Goal: Task Accomplishment & Management: Complete application form

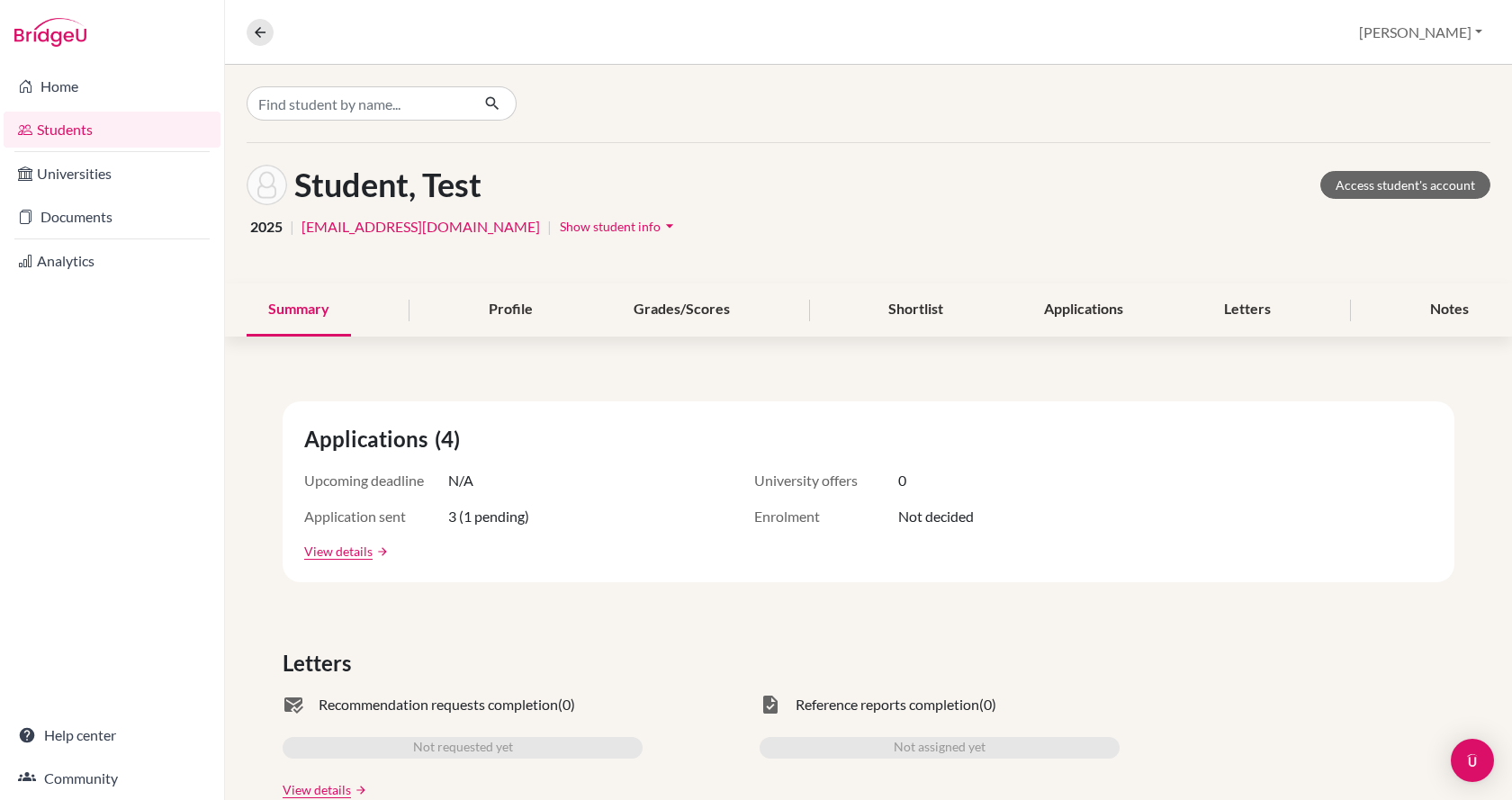
click at [87, 128] on link "Students" at bounding box center [111, 130] width 217 height 36
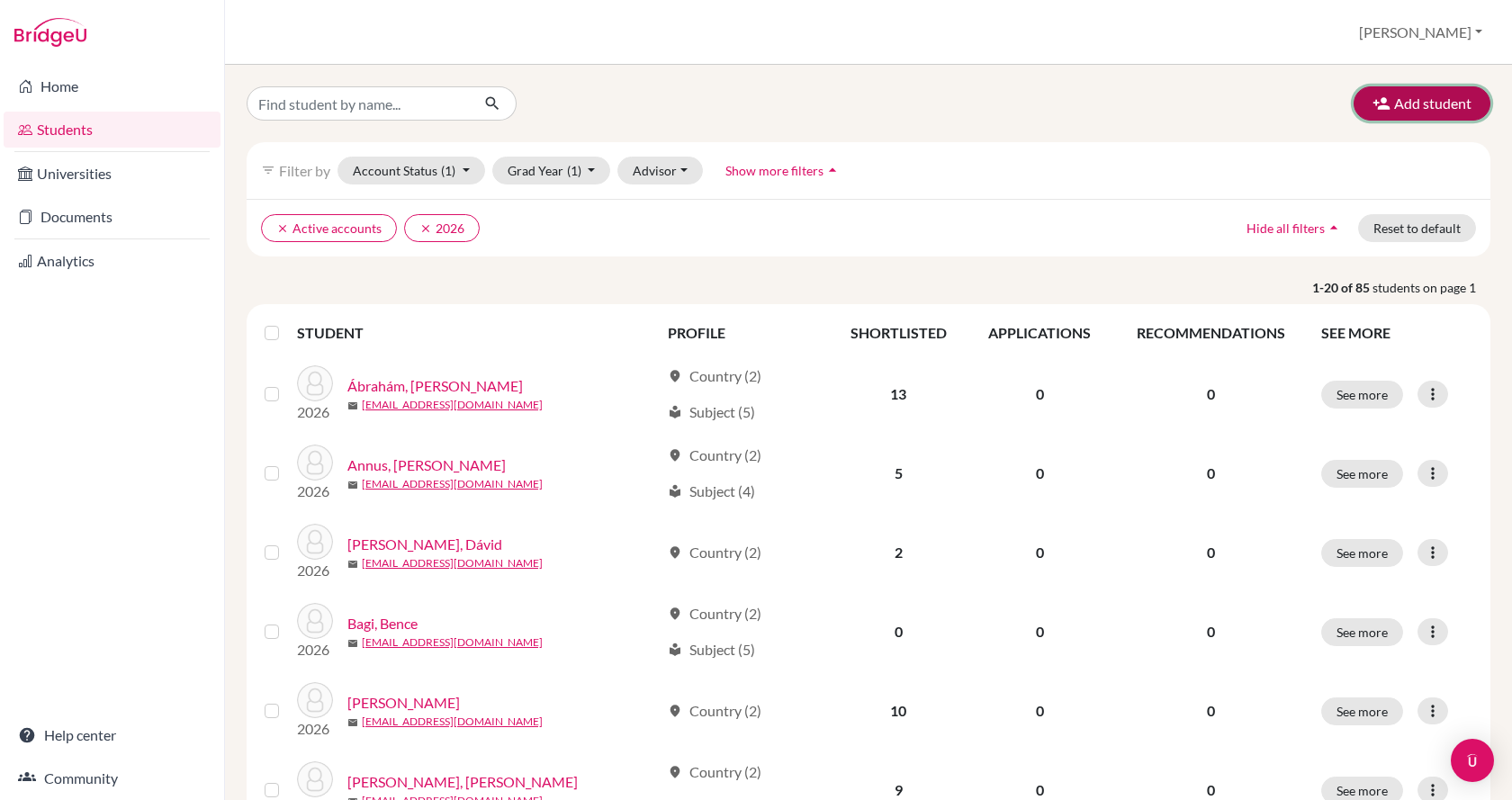
click at [1415, 104] on button "Add student" at bounding box center [1422, 103] width 137 height 34
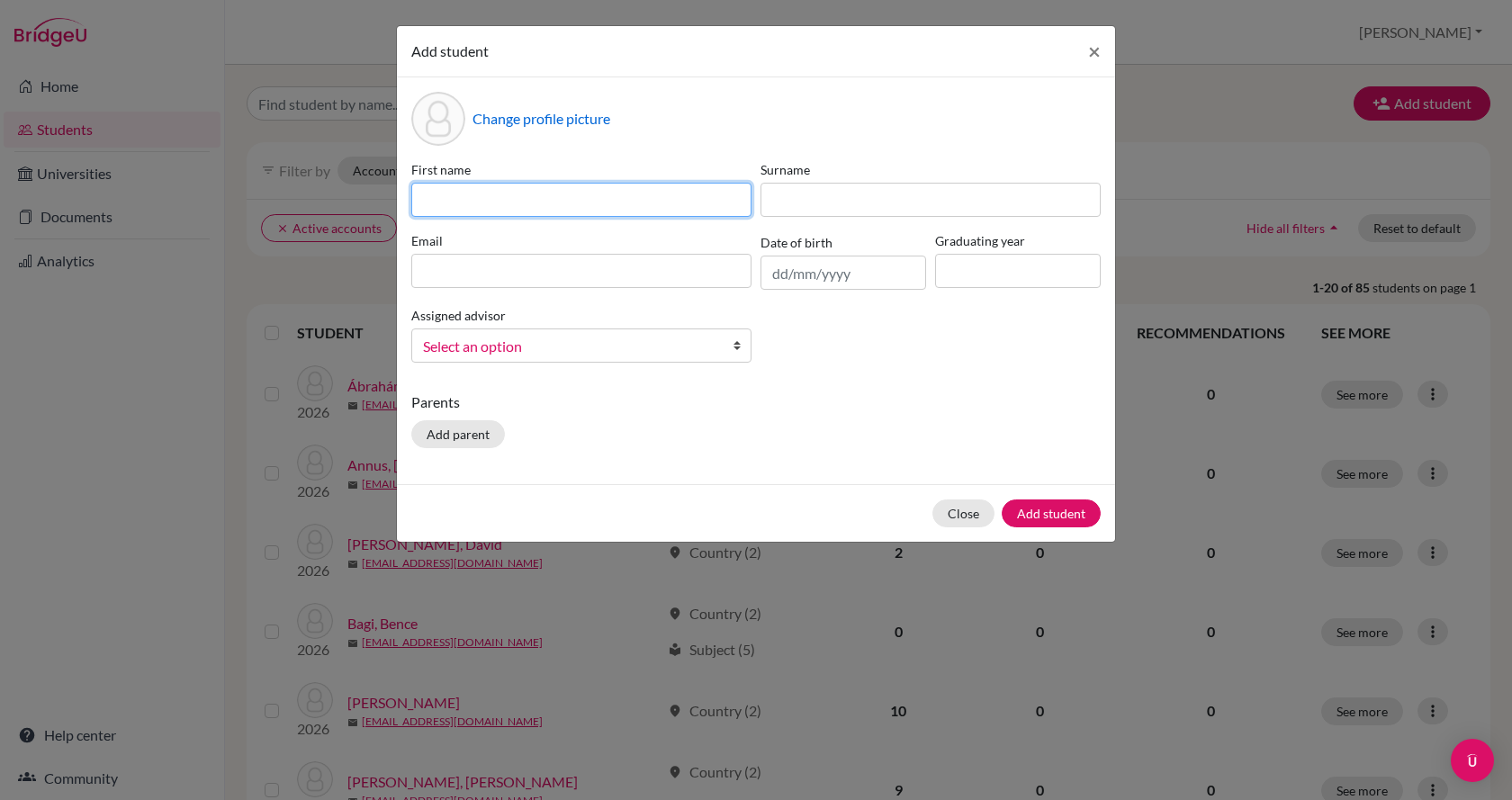
click at [633, 214] on input at bounding box center [582, 200] width 341 height 34
type input "Hoa"
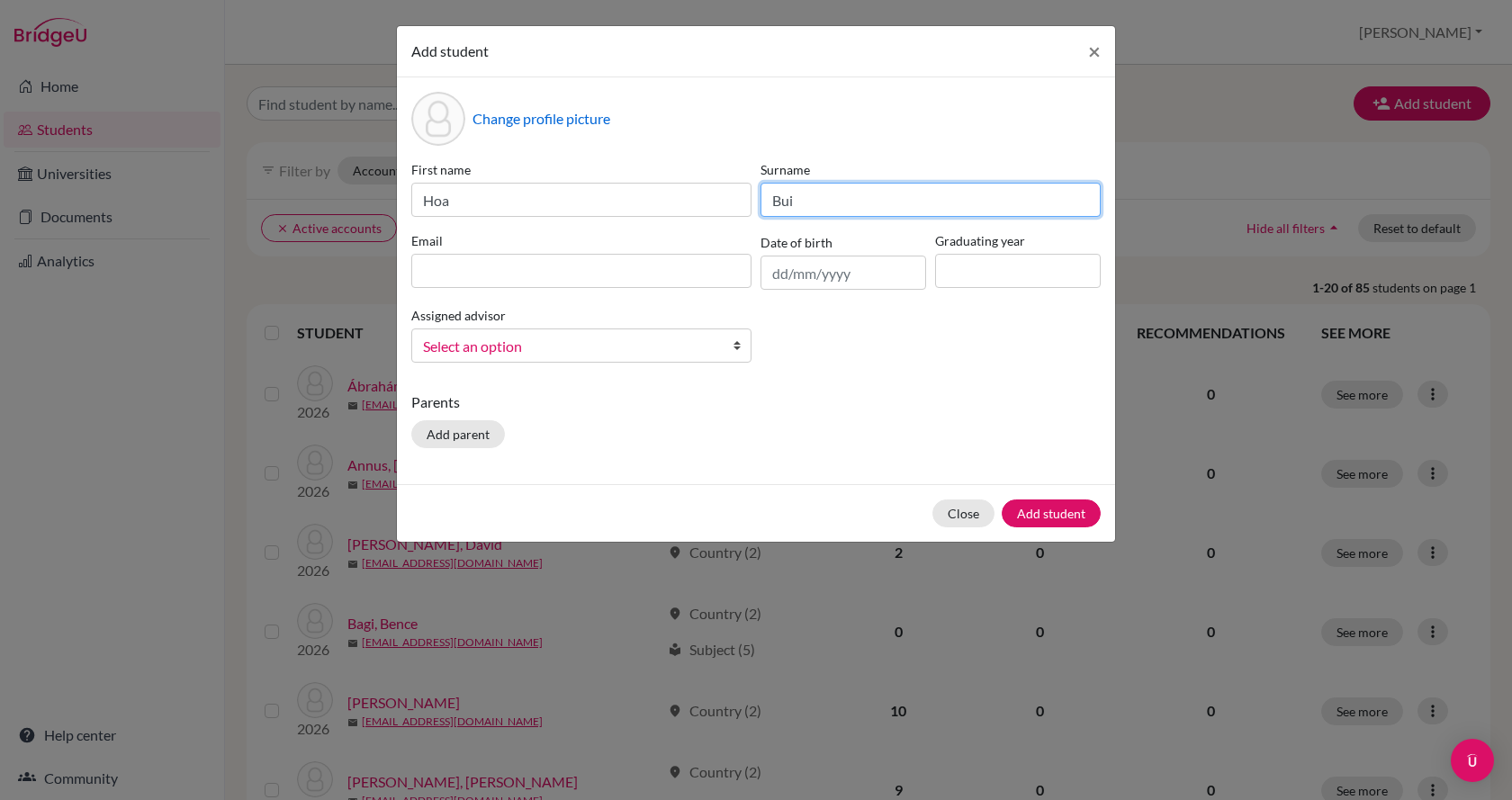
type input "Bui"
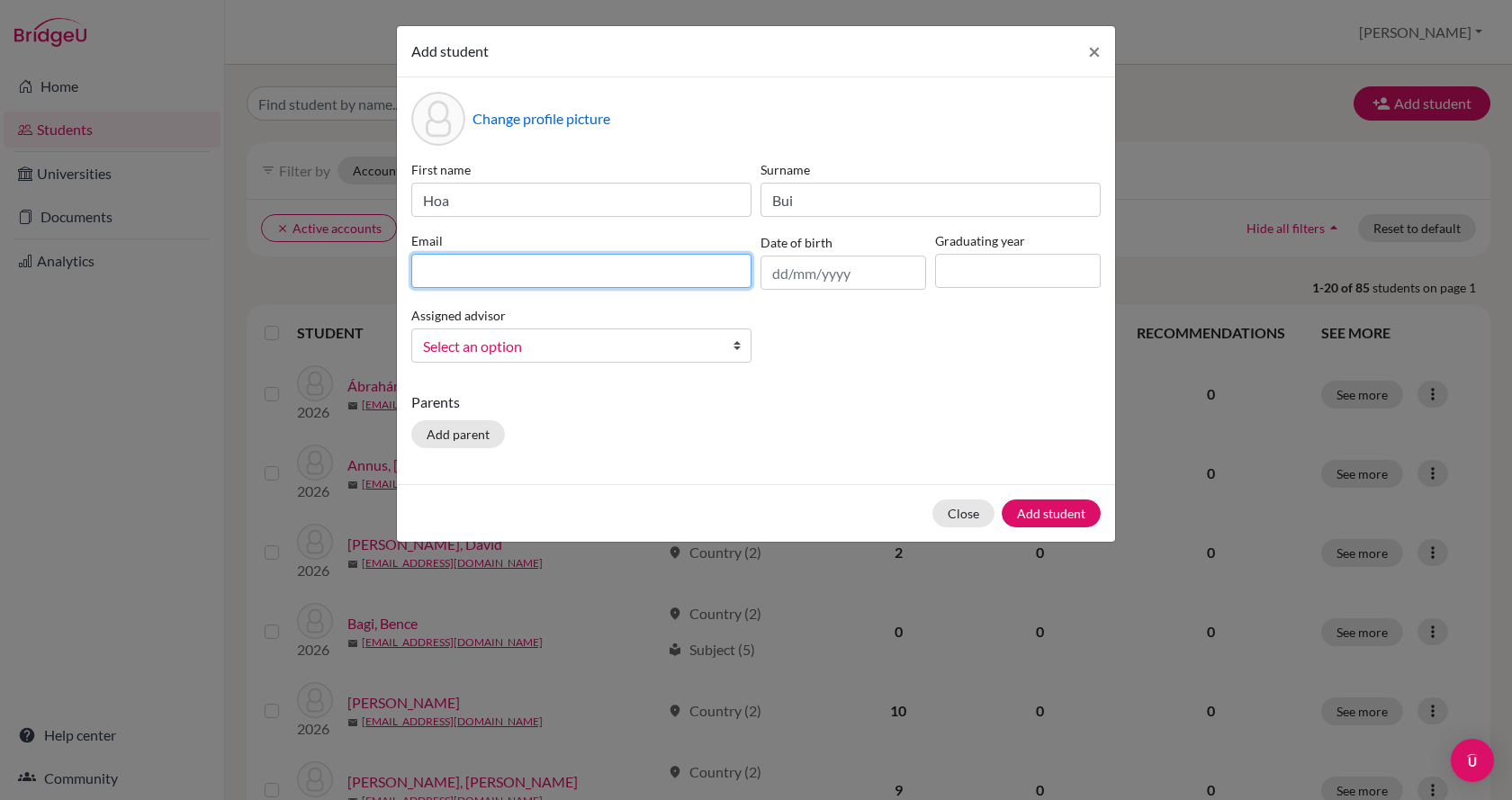
click at [612, 265] on input at bounding box center [582, 271] width 341 height 34
paste input "[EMAIL_ADDRESS][DOMAIN_NAME]"
type input "[EMAIL_ADDRESS][DOMAIN_NAME]"
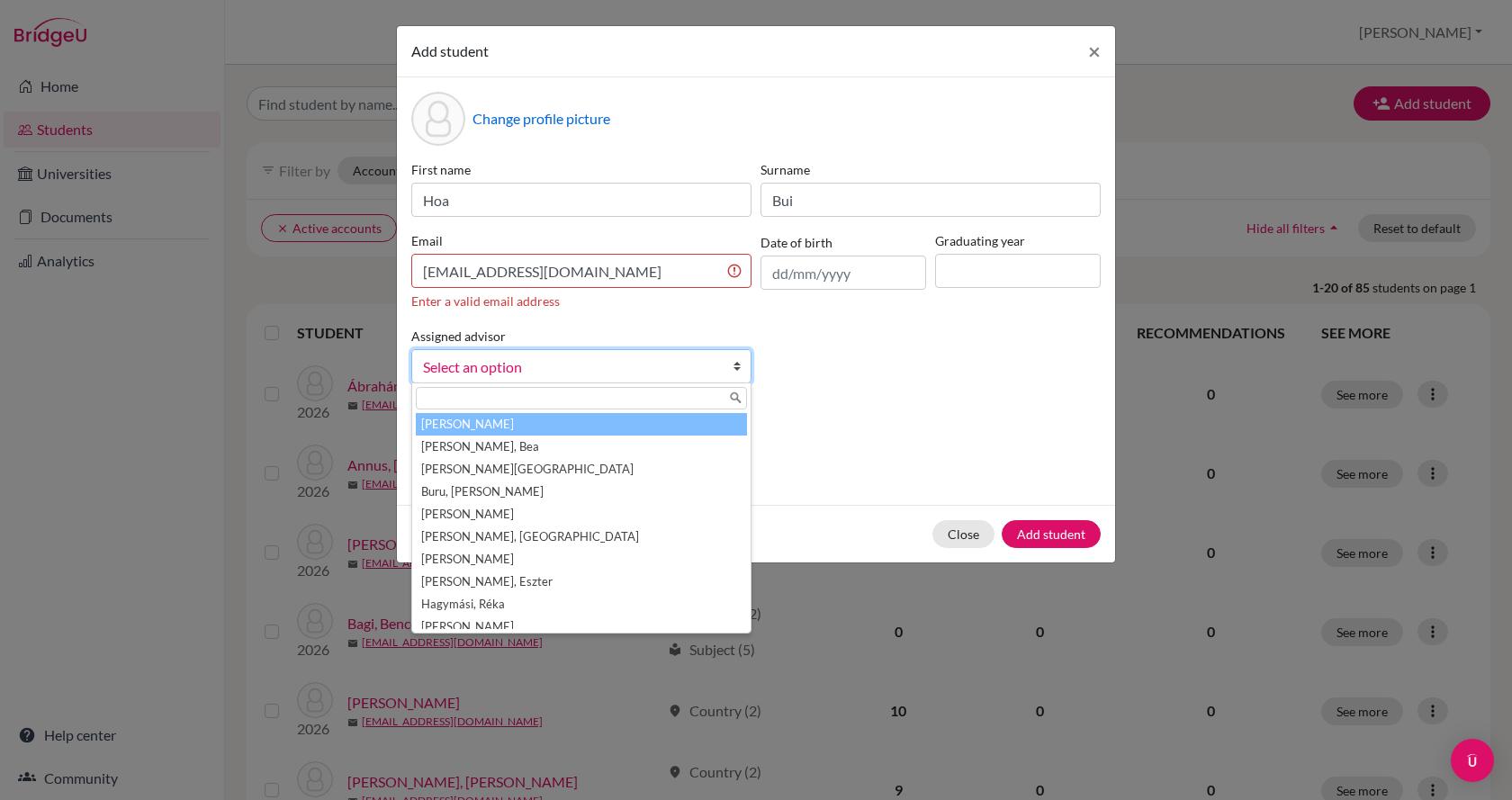
click at [660, 347] on div "Assigned advisor [PERSON_NAME], [PERSON_NAME], [PERSON_NAME], [PERSON_NAME], [P…" at bounding box center [582, 354] width 350 height 59
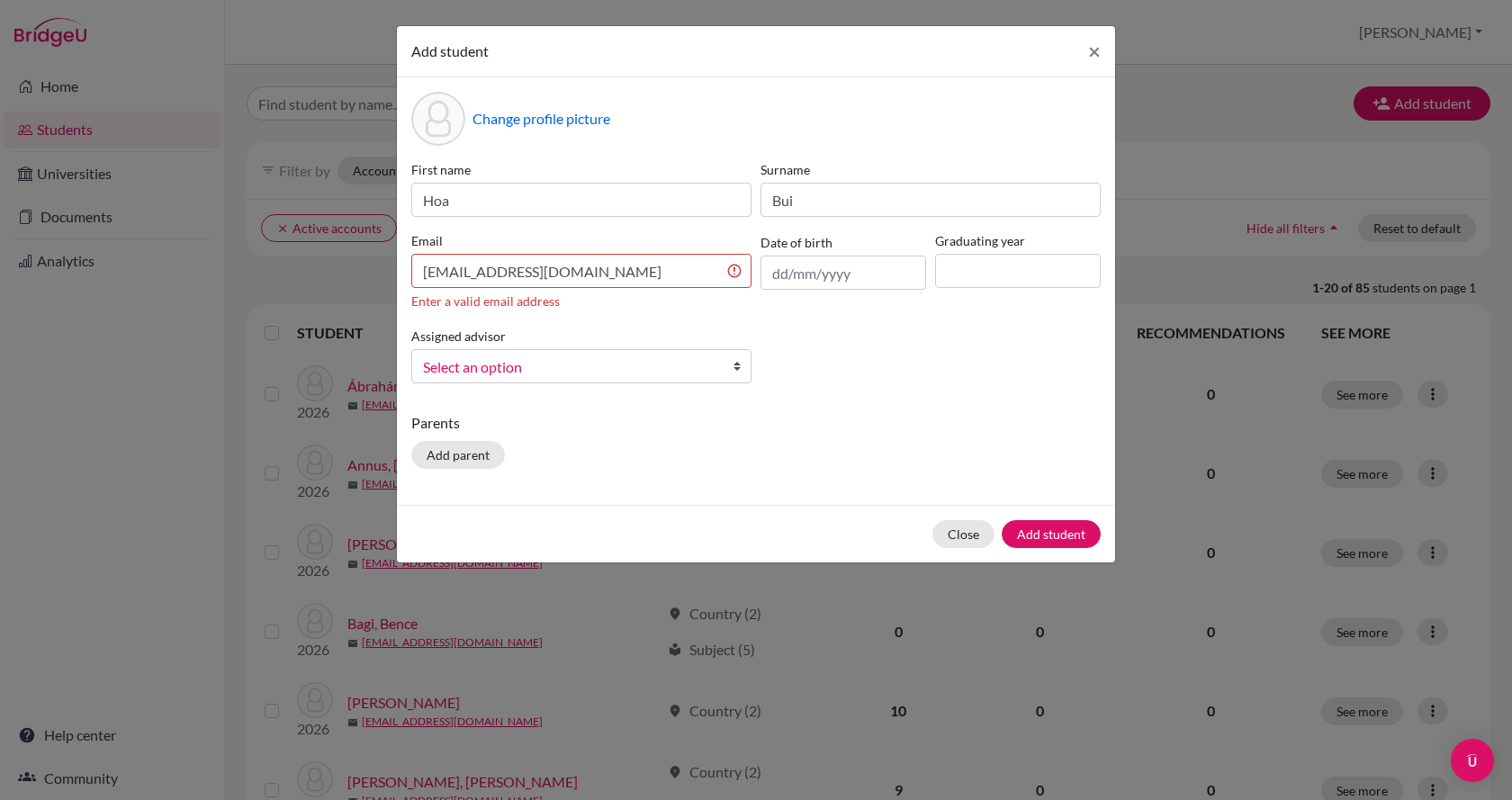
click at [702, 355] on link "Select an option" at bounding box center [582, 367] width 341 height 34
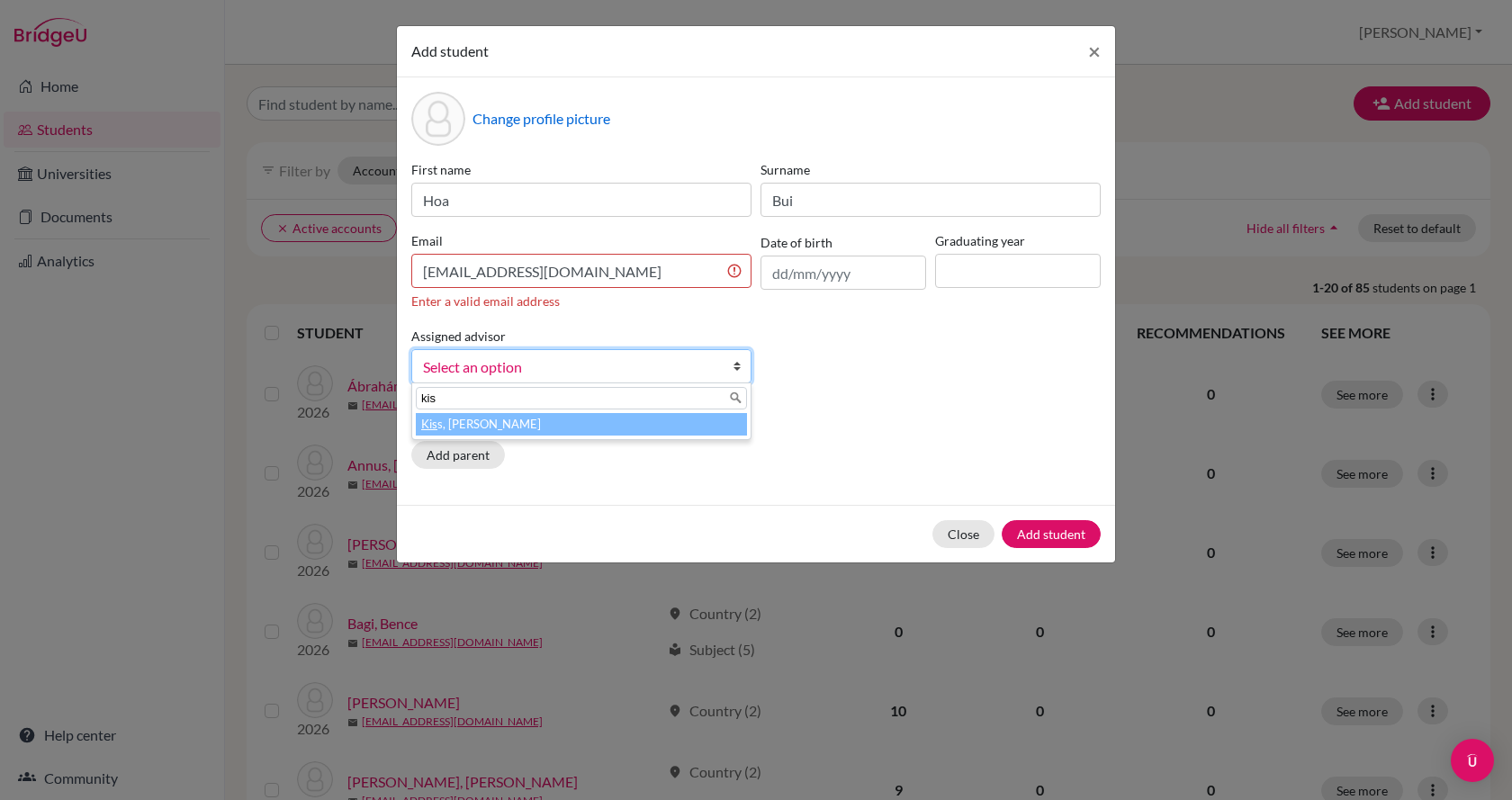
type input "kis"
click at [591, 429] on li "[PERSON_NAME] s, [PERSON_NAME]" at bounding box center [582, 424] width 332 height 23
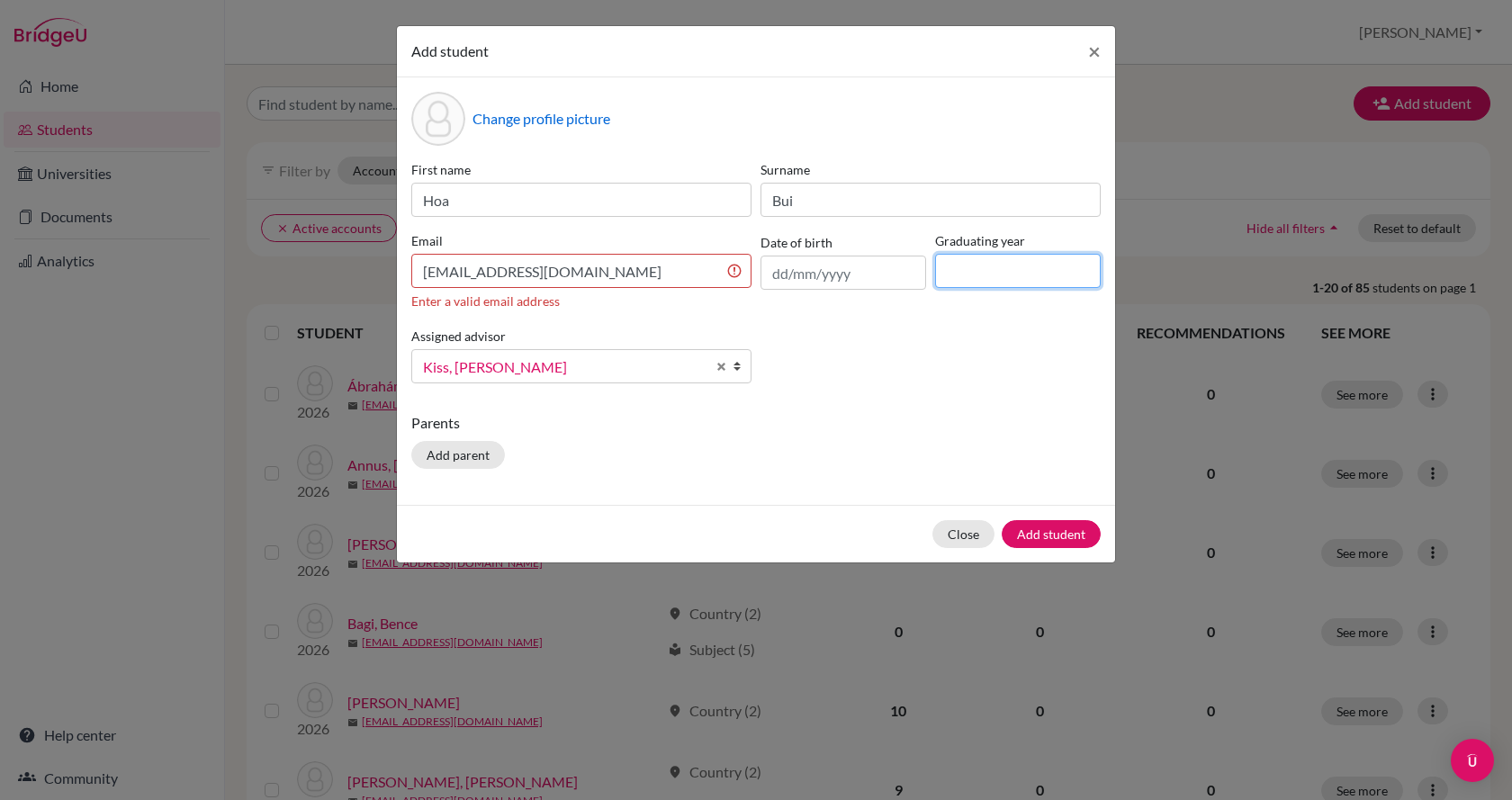
click at [998, 263] on input at bounding box center [1018, 271] width 166 height 34
type input "2026"
click at [422, 265] on input "[EMAIL_ADDRESS][DOMAIN_NAME]" at bounding box center [582, 271] width 341 height 34
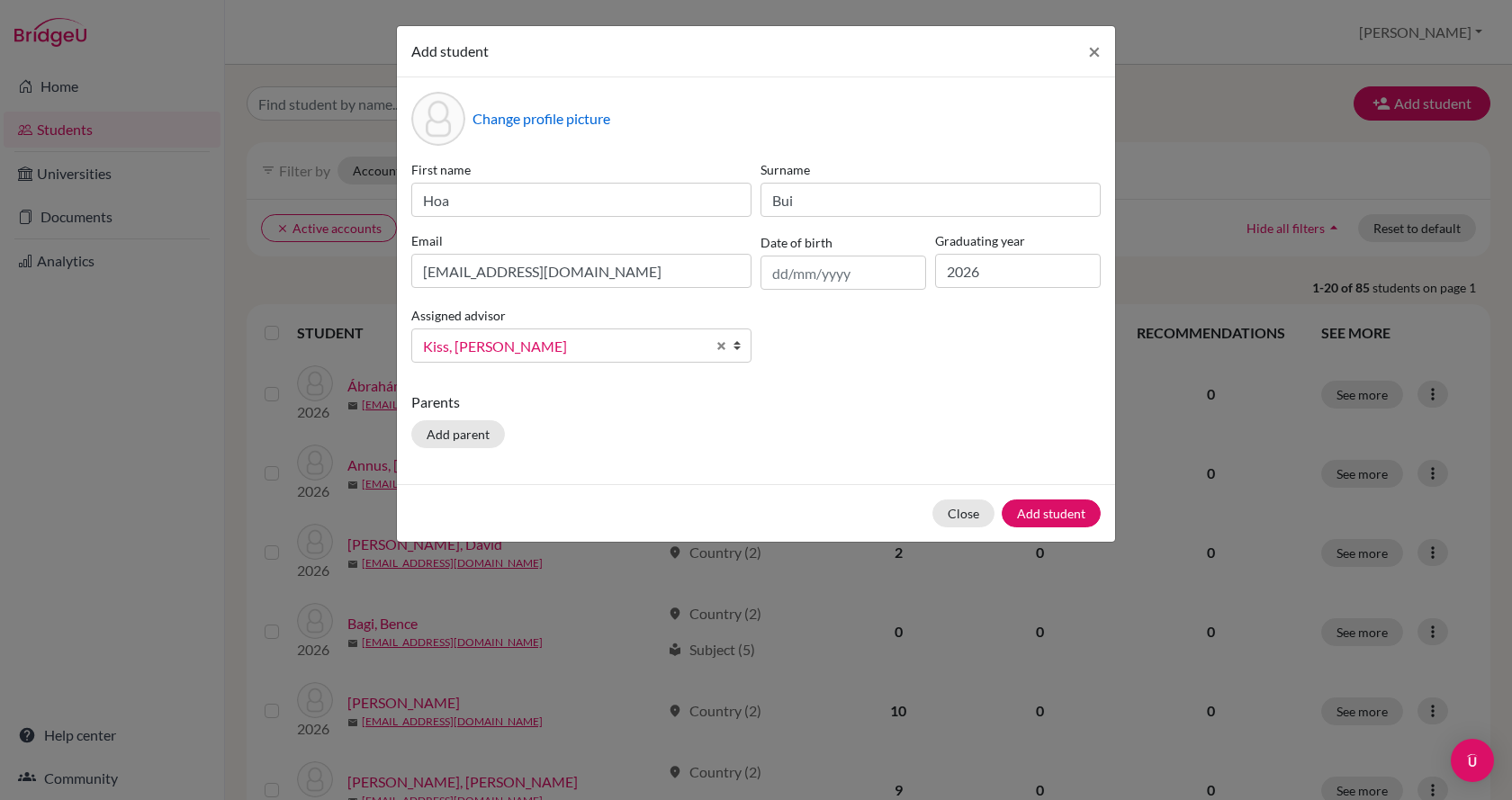
click at [620, 306] on div "First name Hoa Surname Bui Email [EMAIL_ADDRESS][DOMAIN_NAME] Date of birth Gra…" at bounding box center [756, 268] width 698 height 217
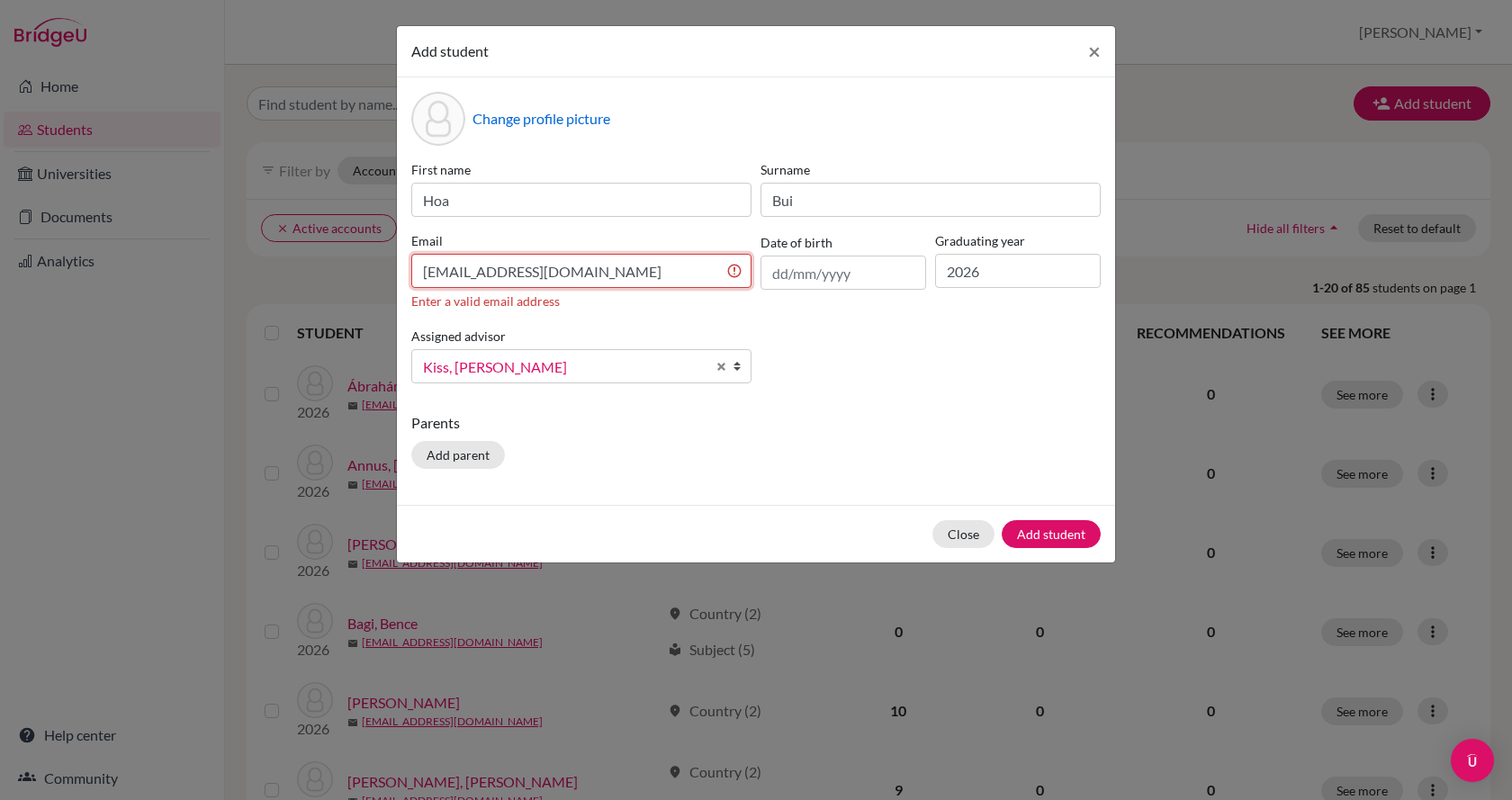
click at [421, 266] on input "[EMAIL_ADDRESS][DOMAIN_NAME]" at bounding box center [582, 271] width 341 height 34
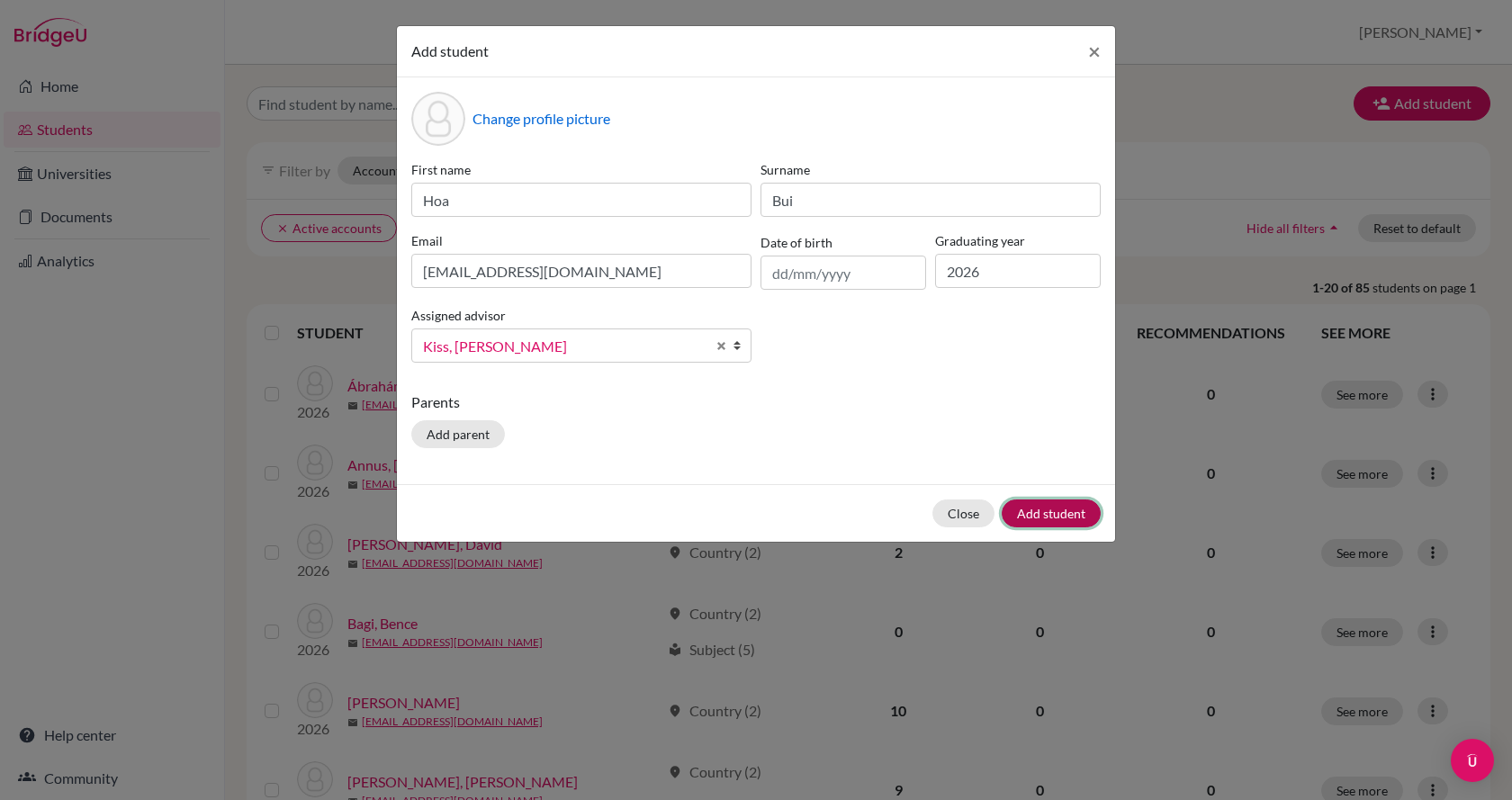
click at [1055, 521] on button "Add student" at bounding box center [1051, 514] width 99 height 28
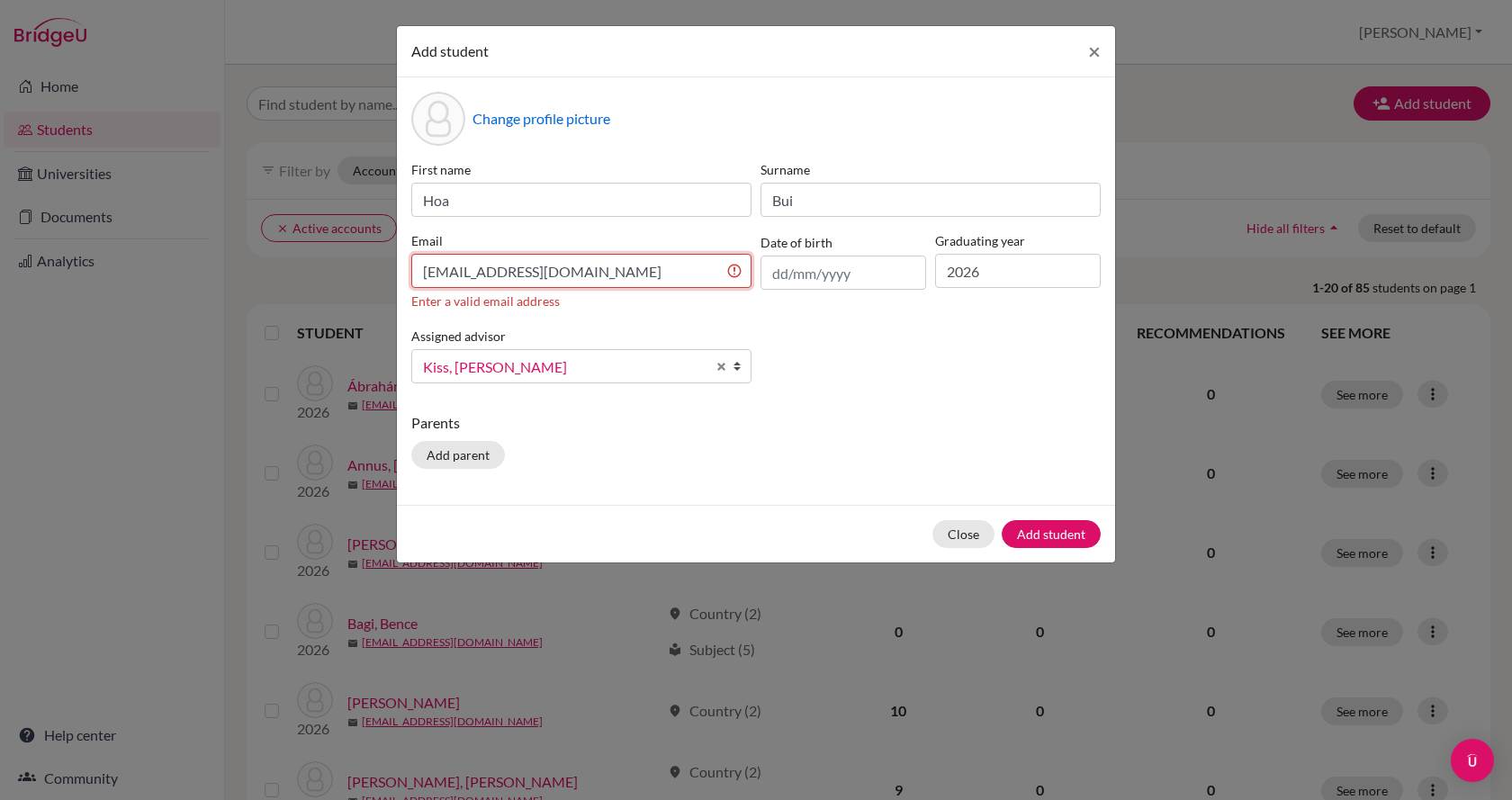
click at [422, 268] on input "[EMAIL_ADDRESS][DOMAIN_NAME]" at bounding box center [582, 271] width 341 height 34
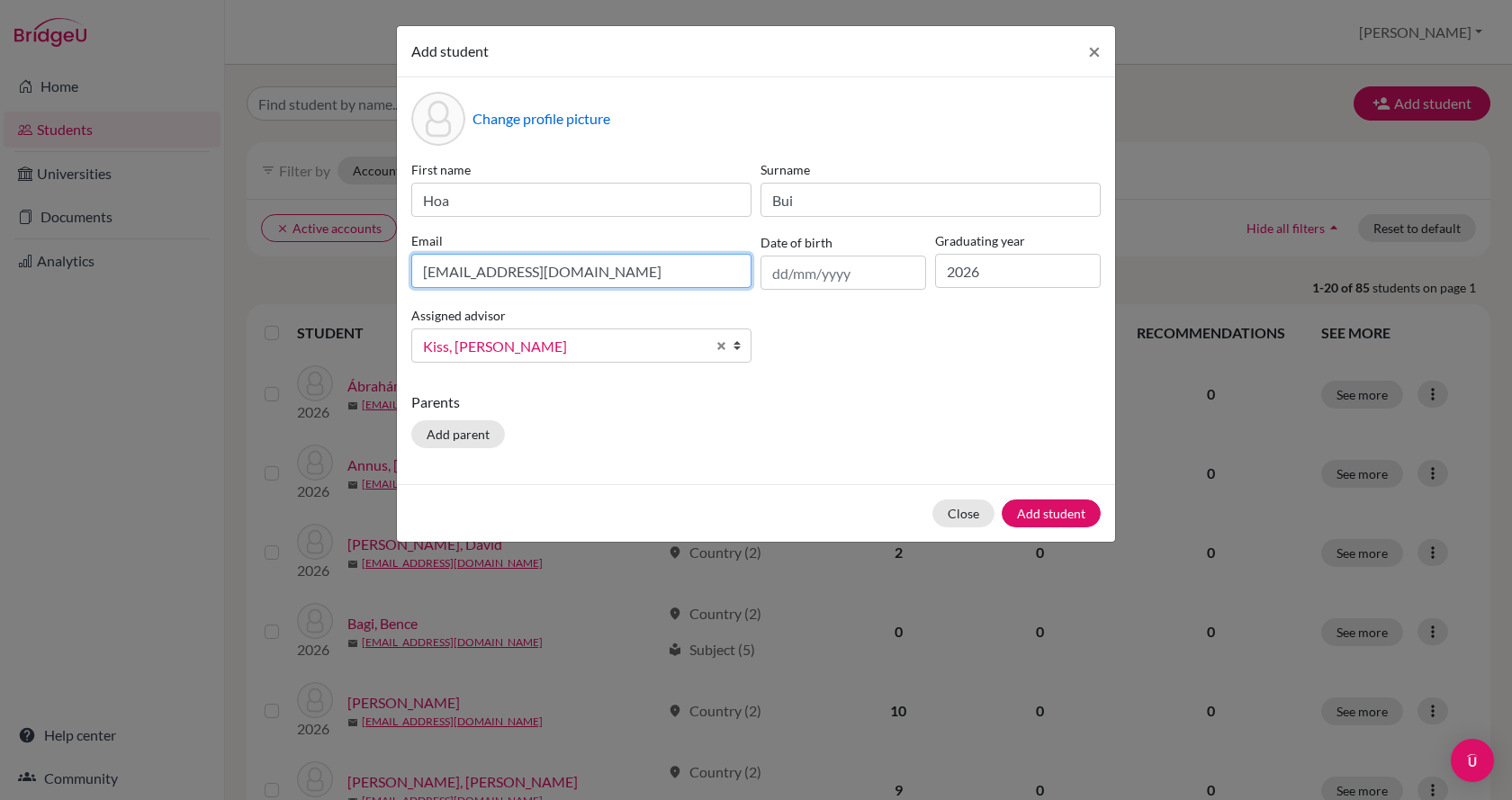
type input "[EMAIL_ADDRESS][DOMAIN_NAME]"
click at [830, 358] on div "First name Hoa Surname Bui Email [EMAIL_ADDRESS][DOMAIN_NAME] Date of birth Gra…" at bounding box center [756, 268] width 698 height 217
click at [1072, 507] on button "Add student" at bounding box center [1051, 514] width 99 height 28
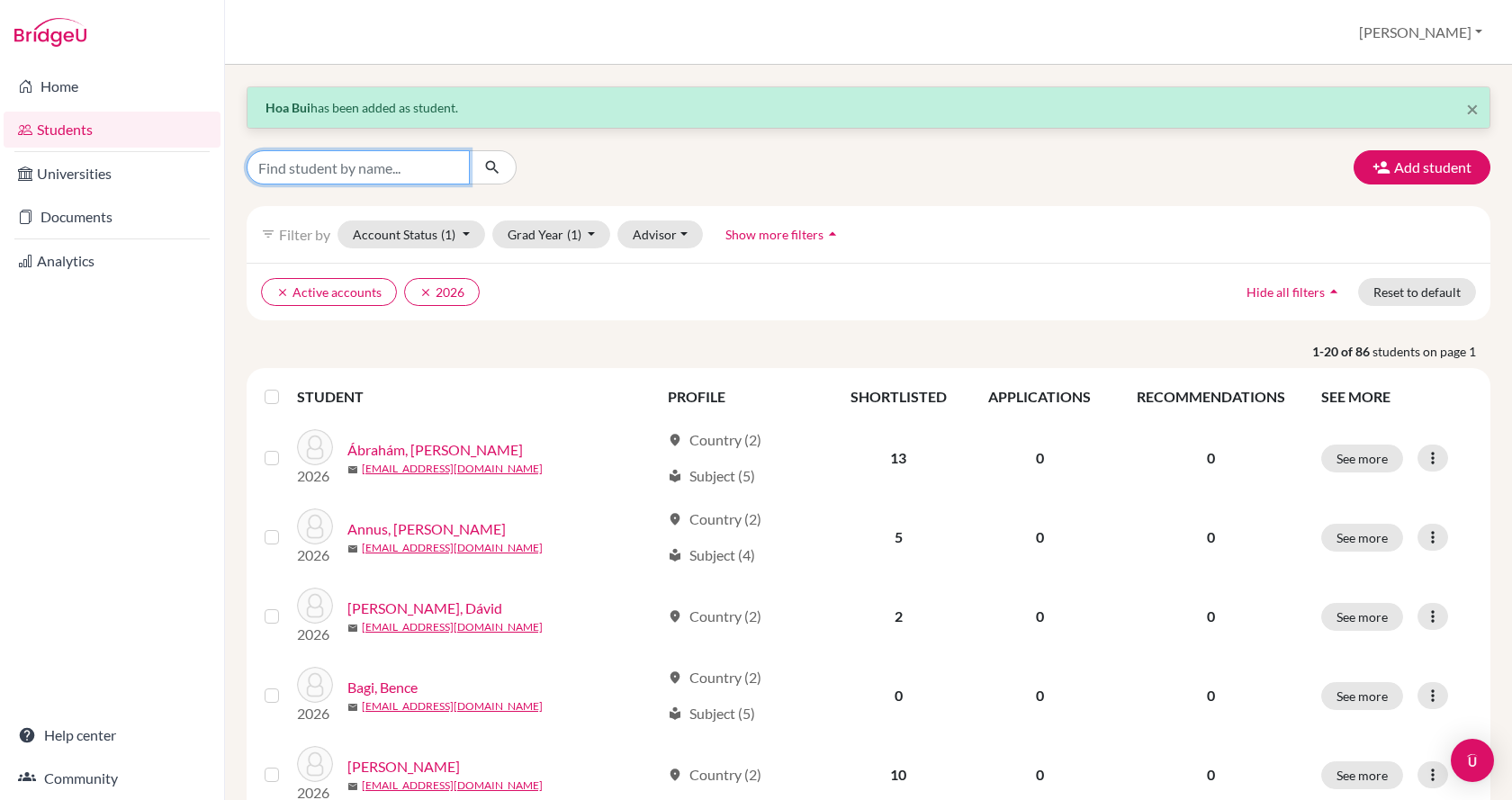
click at [342, 181] on input "Find student by name..." at bounding box center [358, 168] width 223 height 34
click at [1379, 176] on button "Add student" at bounding box center [1422, 168] width 137 height 34
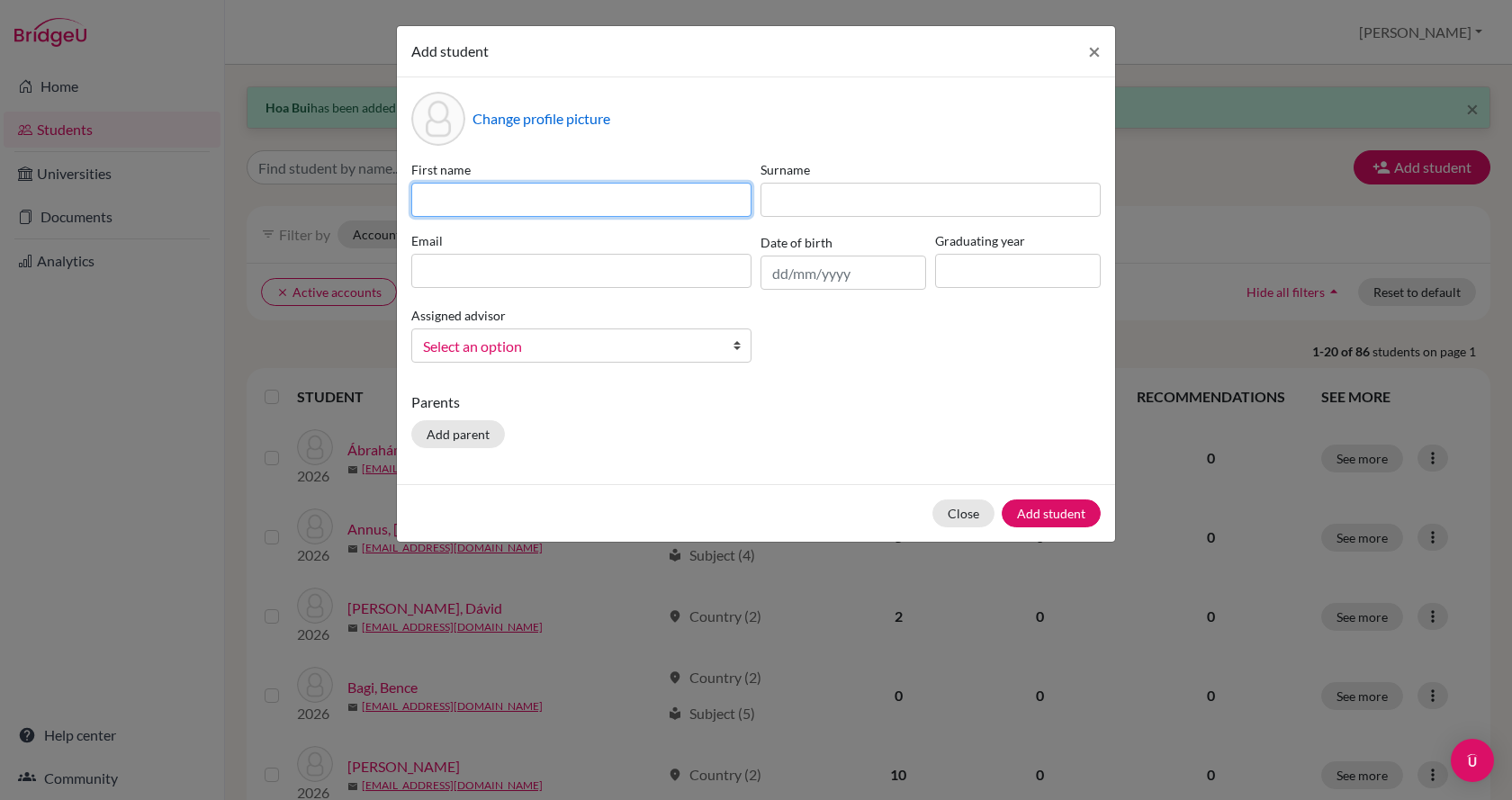
click at [550, 203] on input at bounding box center [582, 200] width 341 height 34
type input "[PERSON_NAME]"
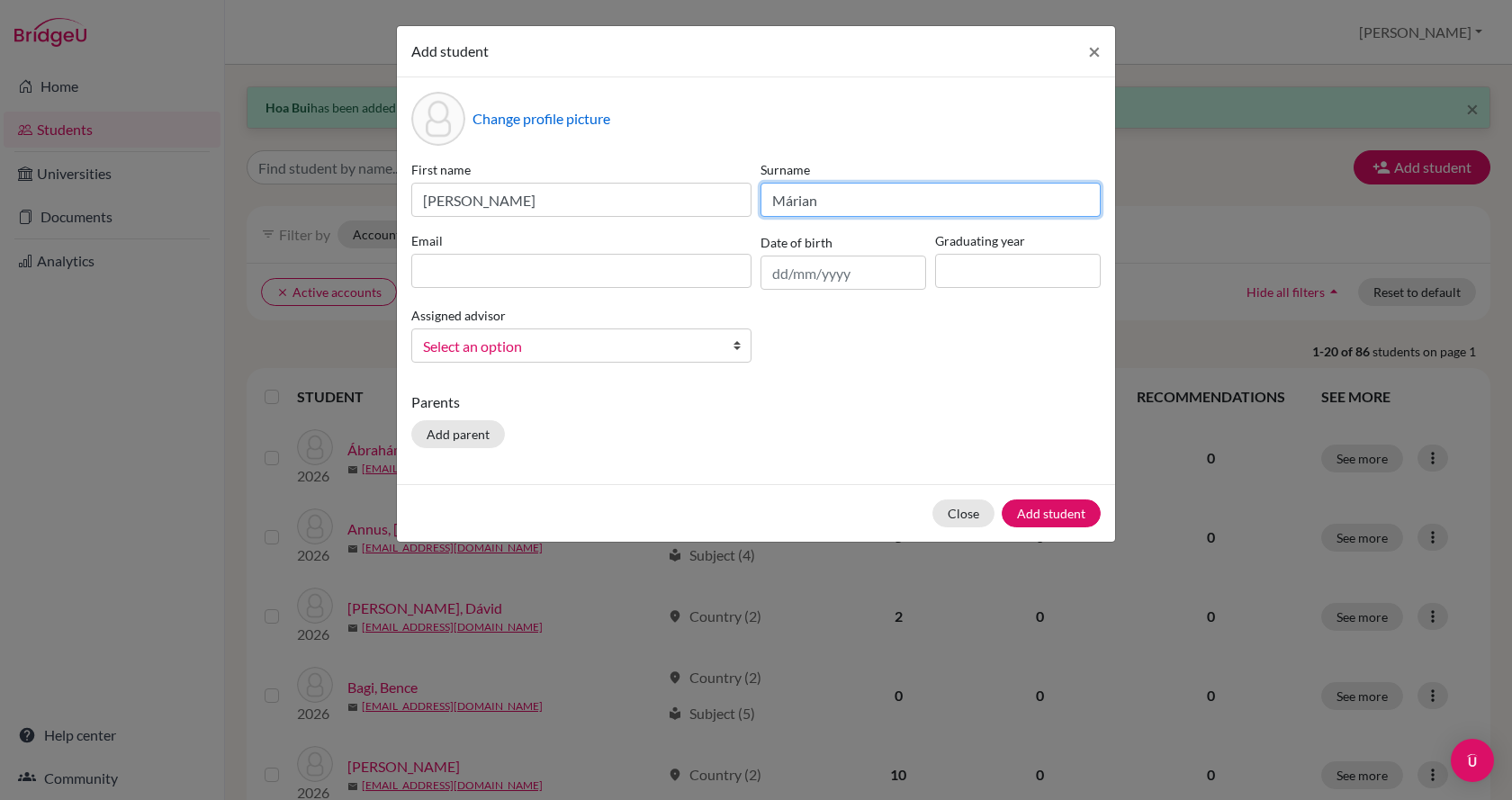
type input "Márian"
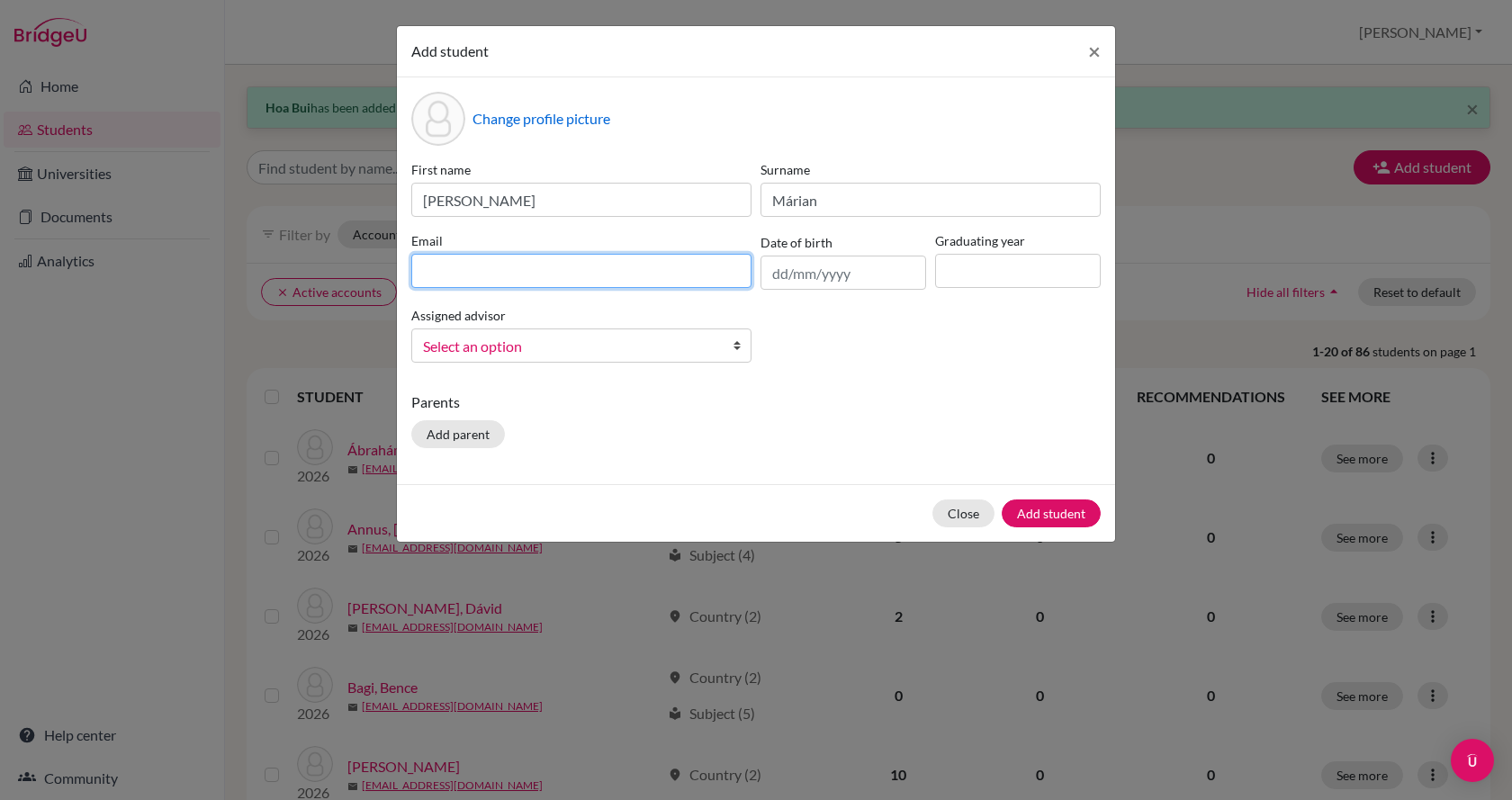
click at [485, 281] on input at bounding box center [582, 271] width 341 height 34
paste input "[EMAIL_ADDRESS][DOMAIN_NAME]"
type input "[EMAIL_ADDRESS][DOMAIN_NAME]"
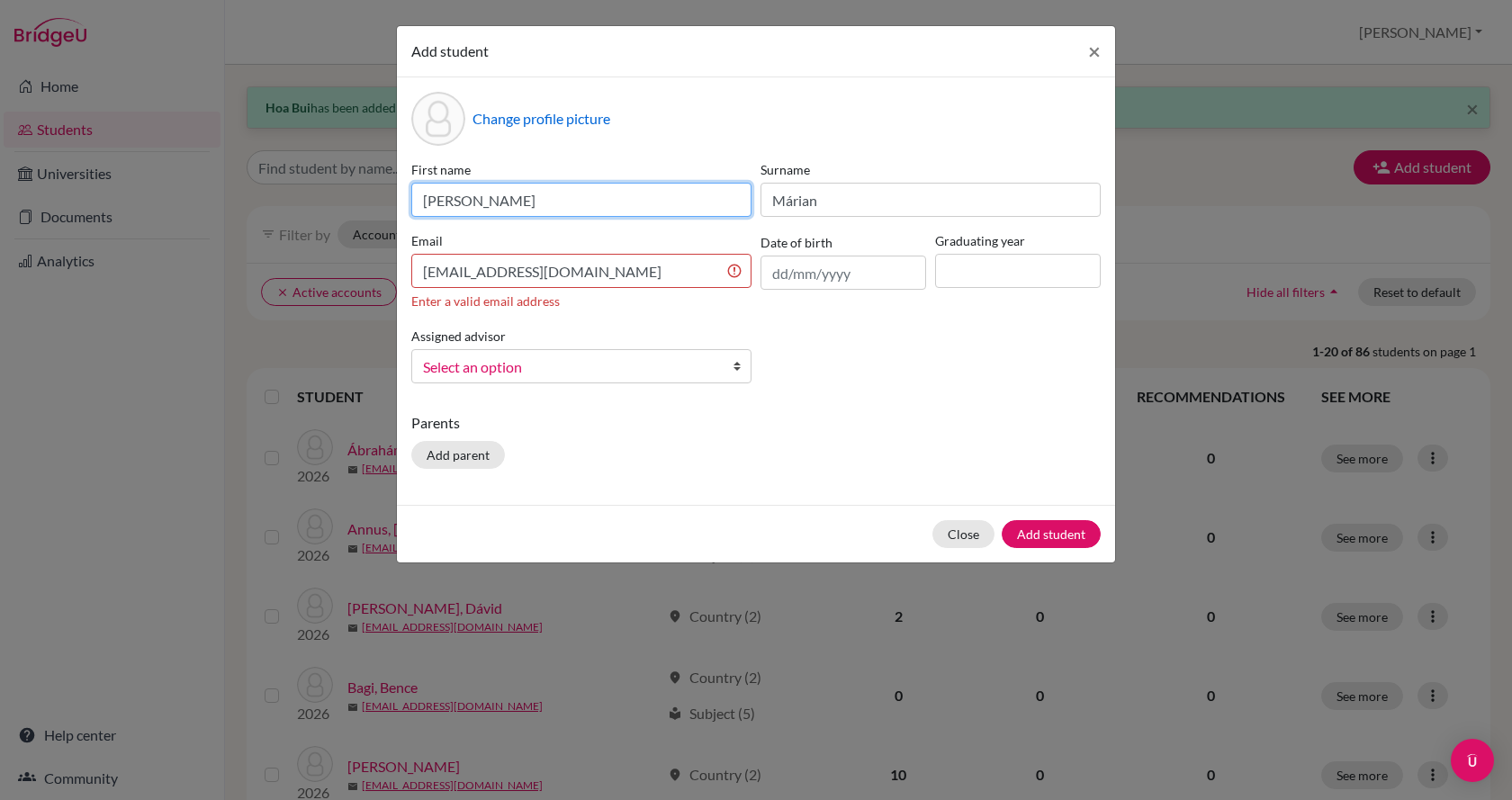
click at [507, 195] on input "[PERSON_NAME]" at bounding box center [582, 200] width 341 height 34
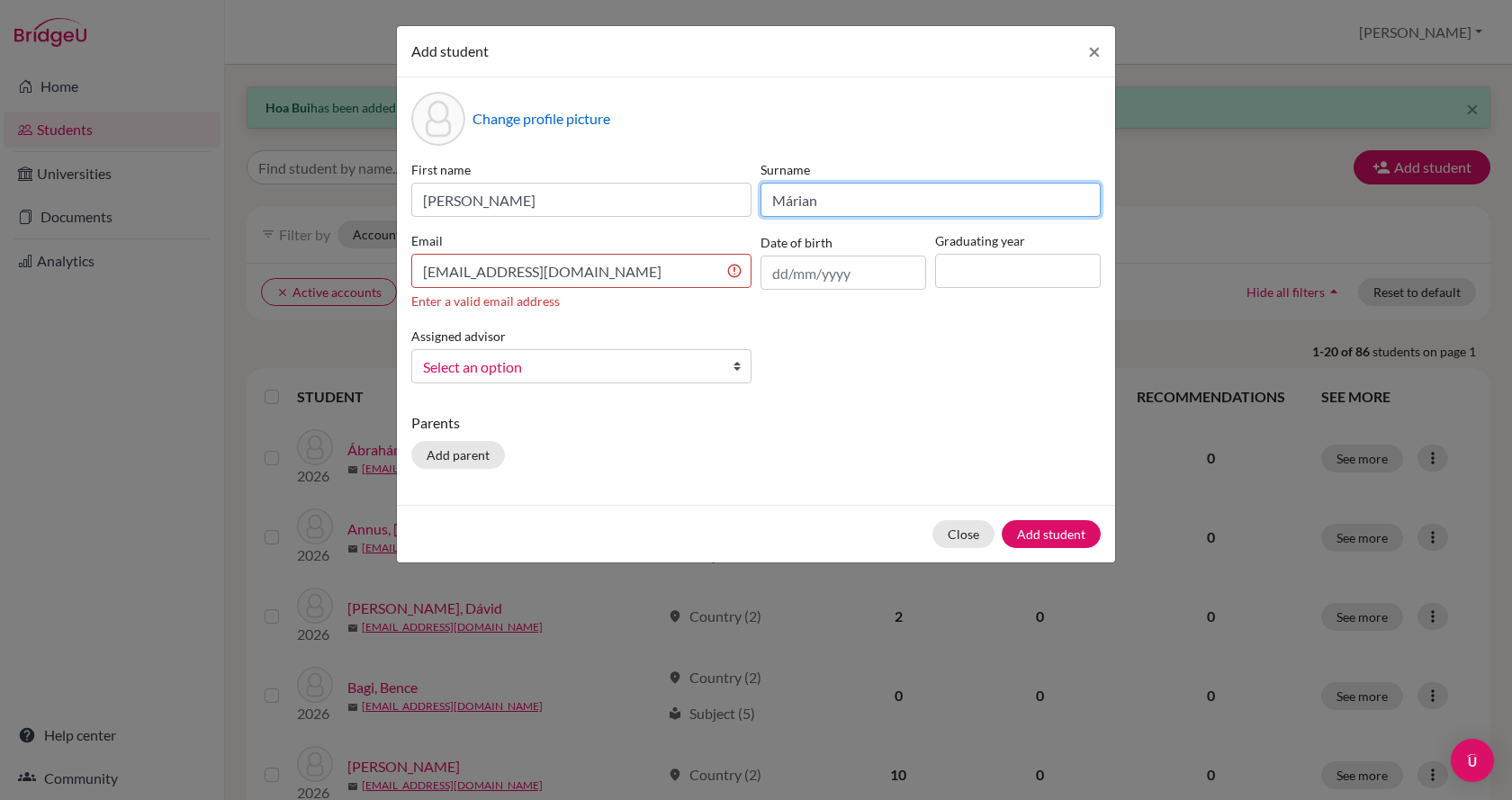
click at [794, 198] on input "Márian" at bounding box center [931, 200] width 341 height 34
click at [811, 196] on input "Marian" at bounding box center [931, 200] width 341 height 34
type input "Marián"
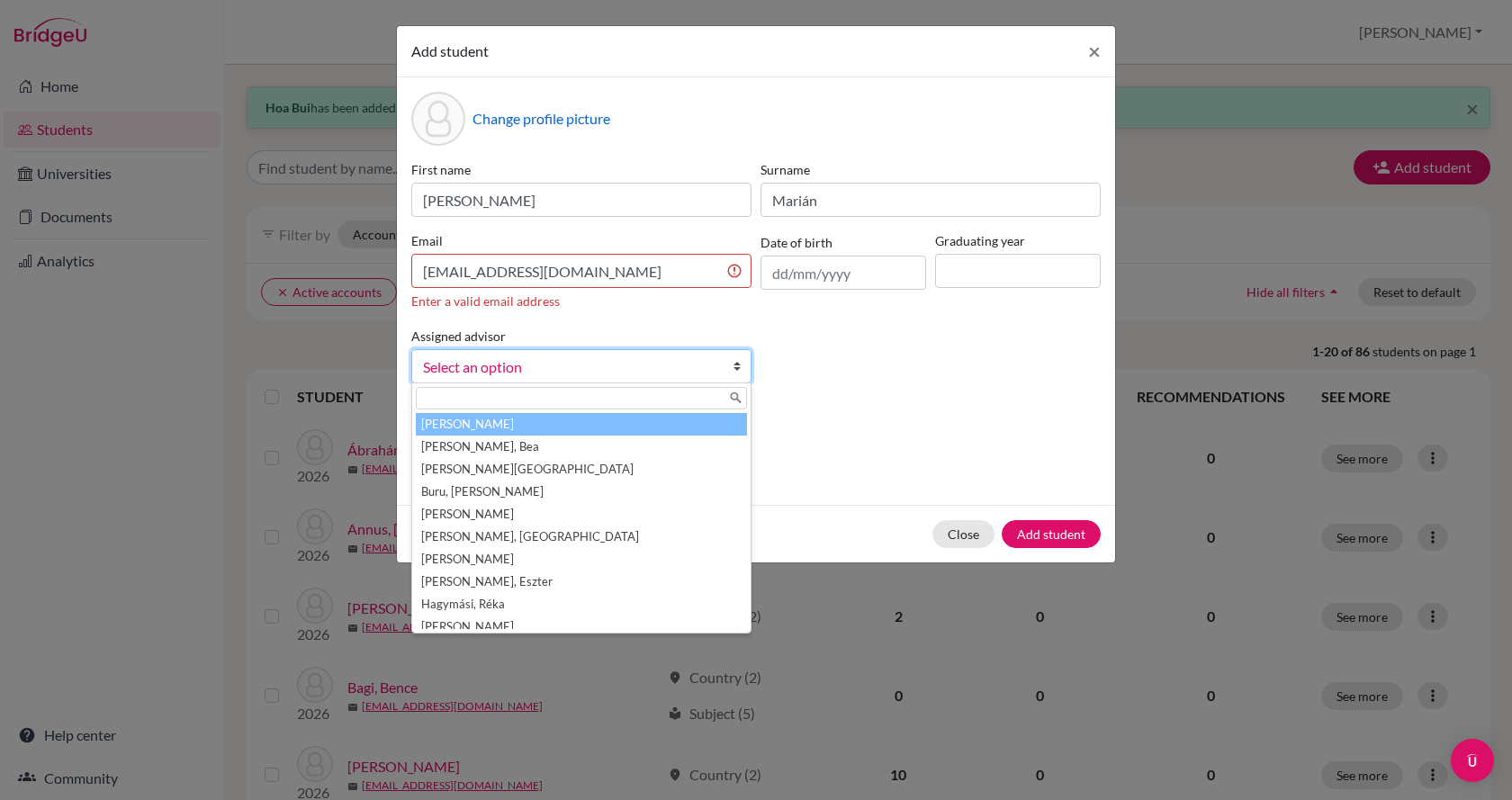
click at [577, 357] on span "Select an option" at bounding box center [570, 368] width 294 height 24
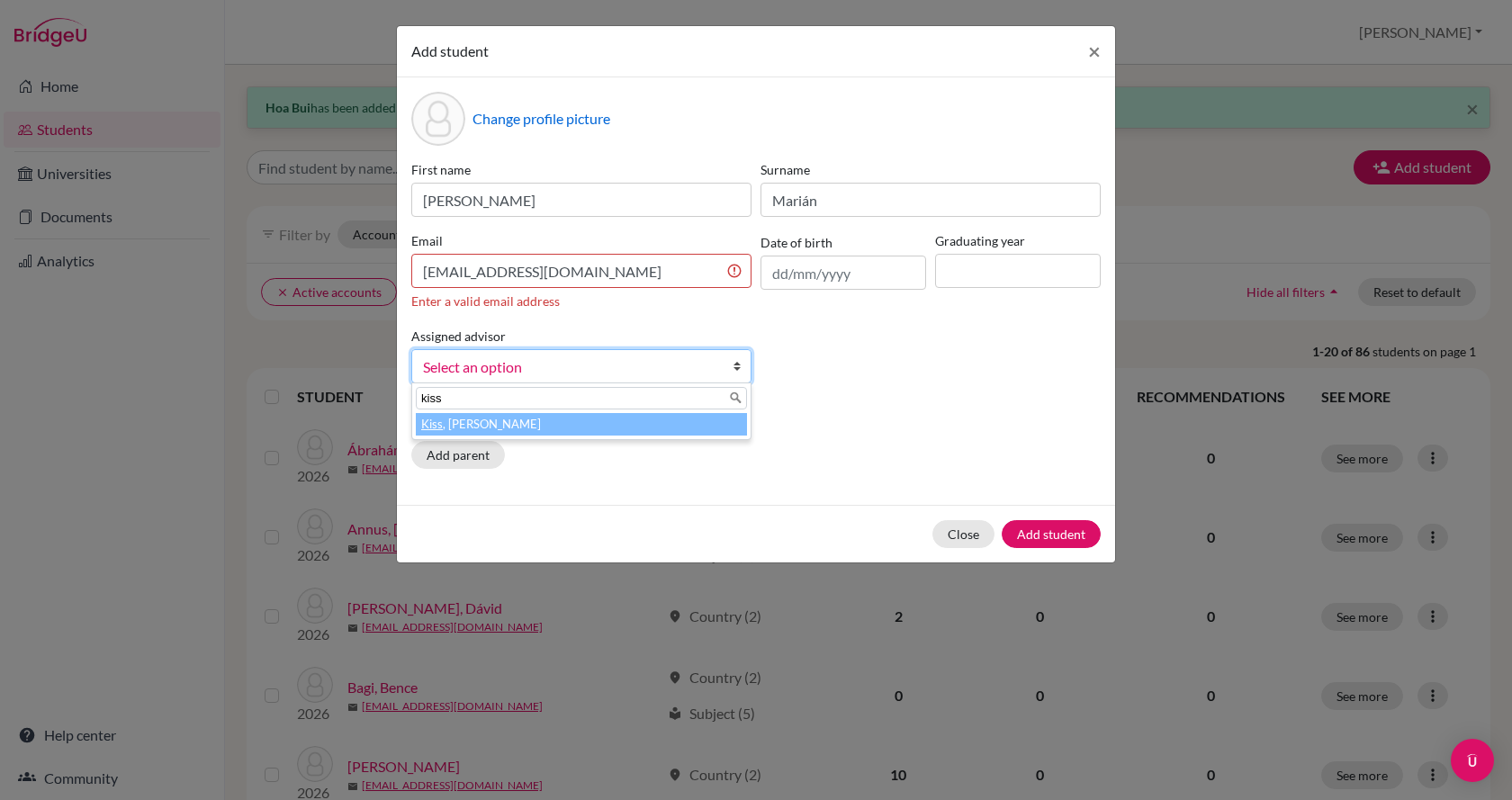
type input "kiss"
click at [525, 416] on li "Kiss , [PERSON_NAME]" at bounding box center [582, 424] width 332 height 23
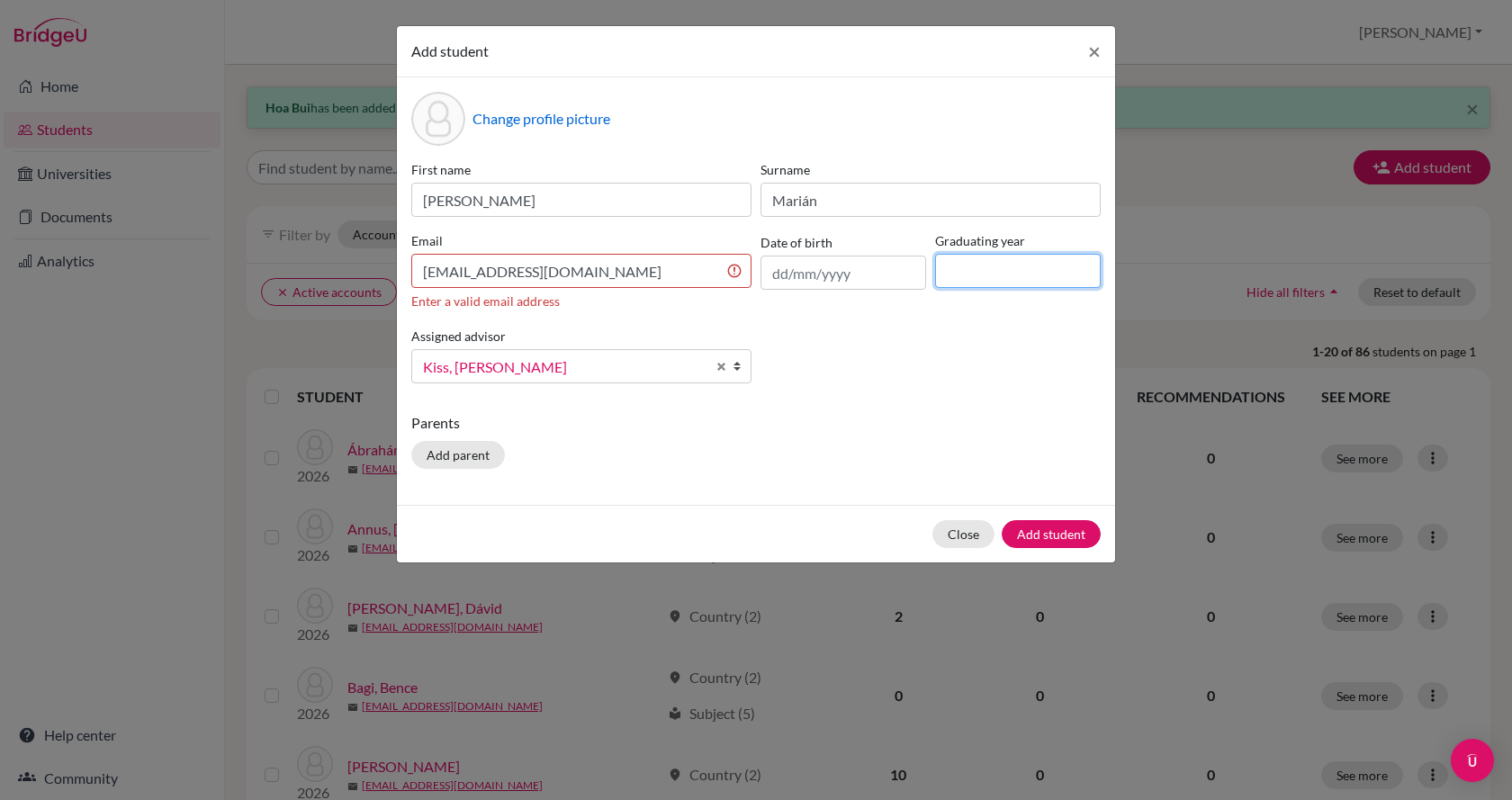
click at [991, 266] on input at bounding box center [1018, 271] width 166 height 34
type input "2026"
click at [424, 267] on input "[EMAIL_ADDRESS][DOMAIN_NAME]" at bounding box center [582, 271] width 341 height 34
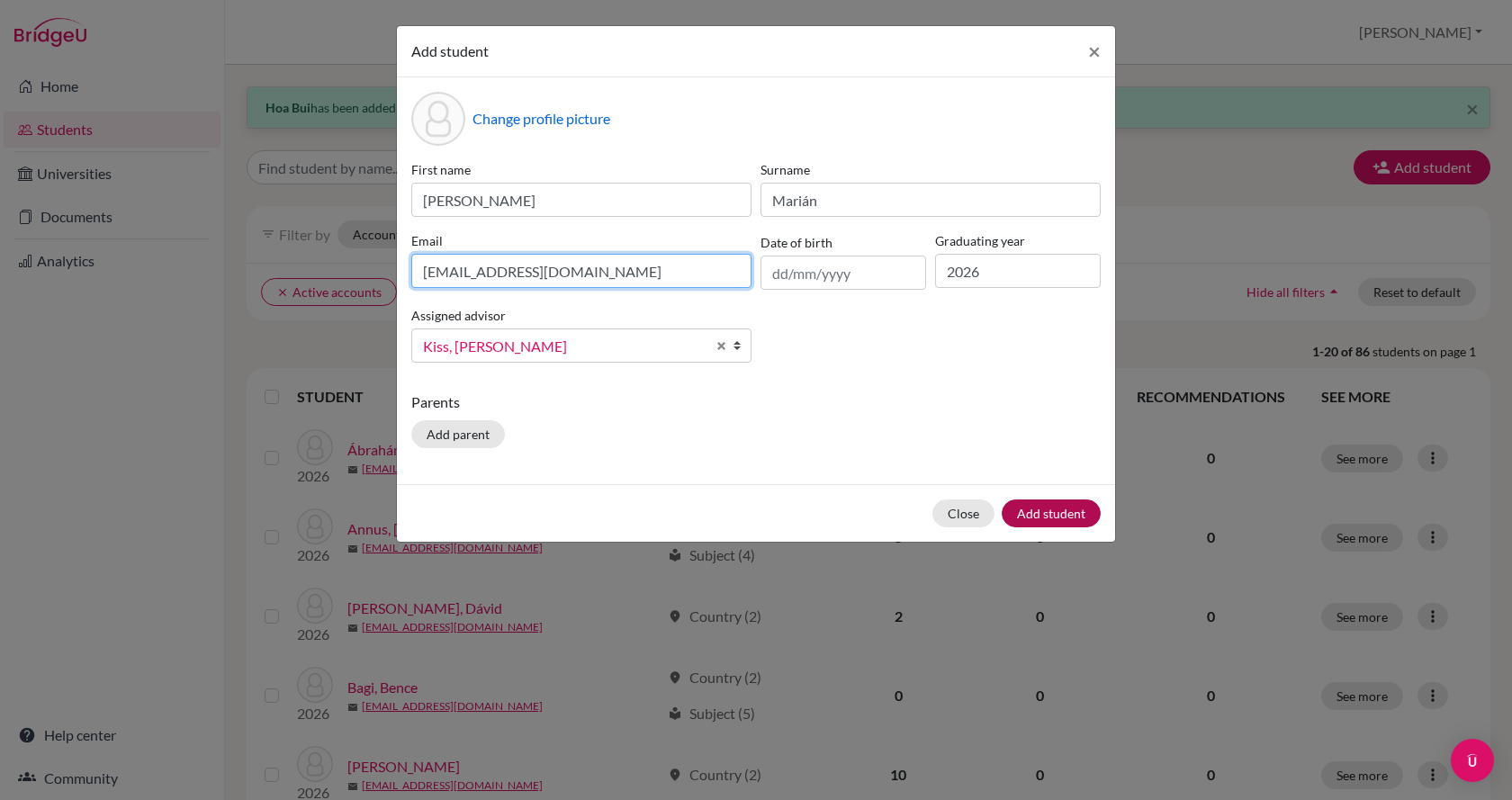
type input "[EMAIL_ADDRESS][DOMAIN_NAME]"
click at [1048, 510] on button "Add student" at bounding box center [1051, 514] width 99 height 28
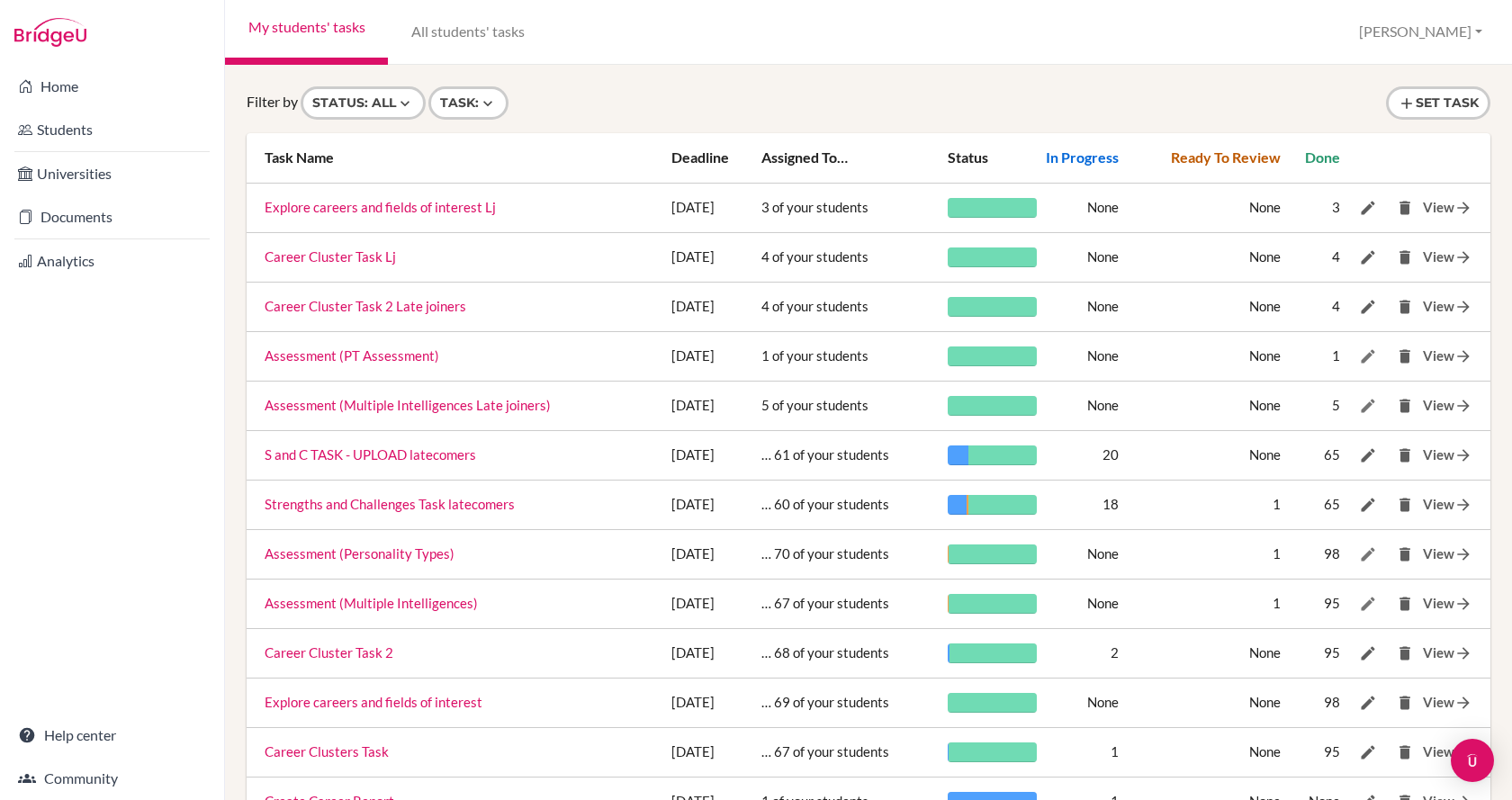
click at [101, 128] on link "Students" at bounding box center [111, 130] width 217 height 36
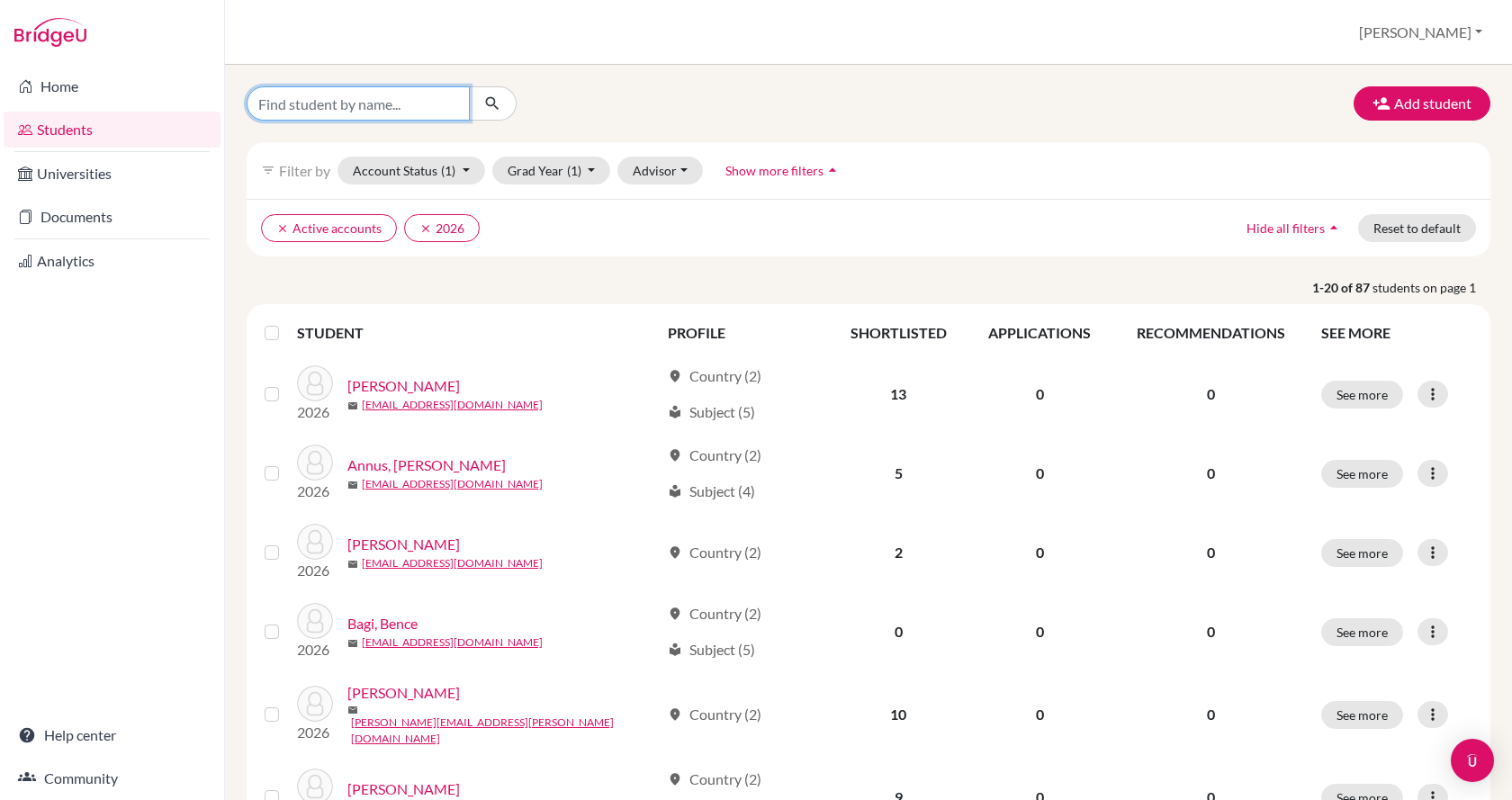
click at [409, 99] on input "Find student by name..." at bounding box center [358, 103] width 223 height 34
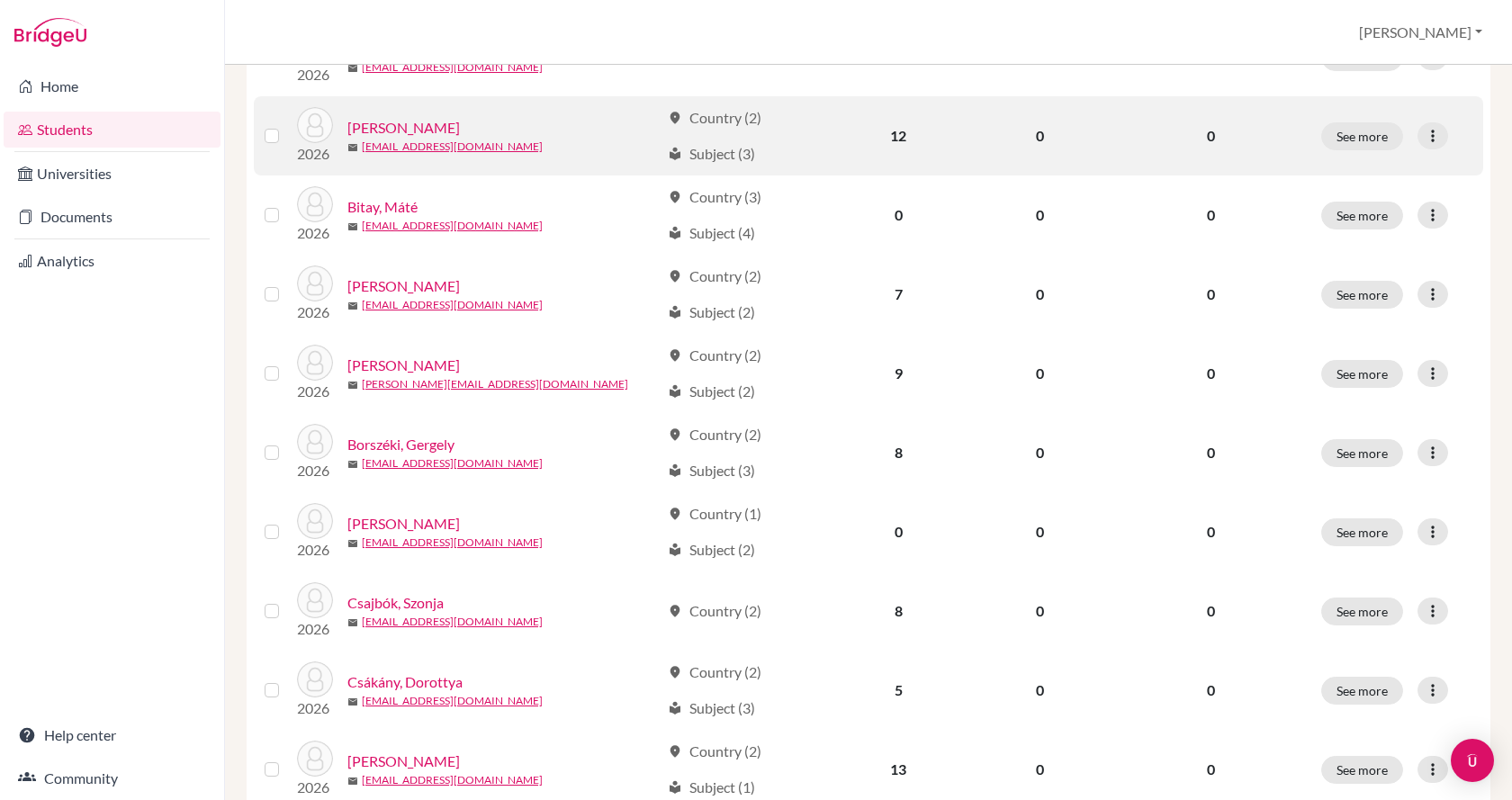
scroll to position [901, 0]
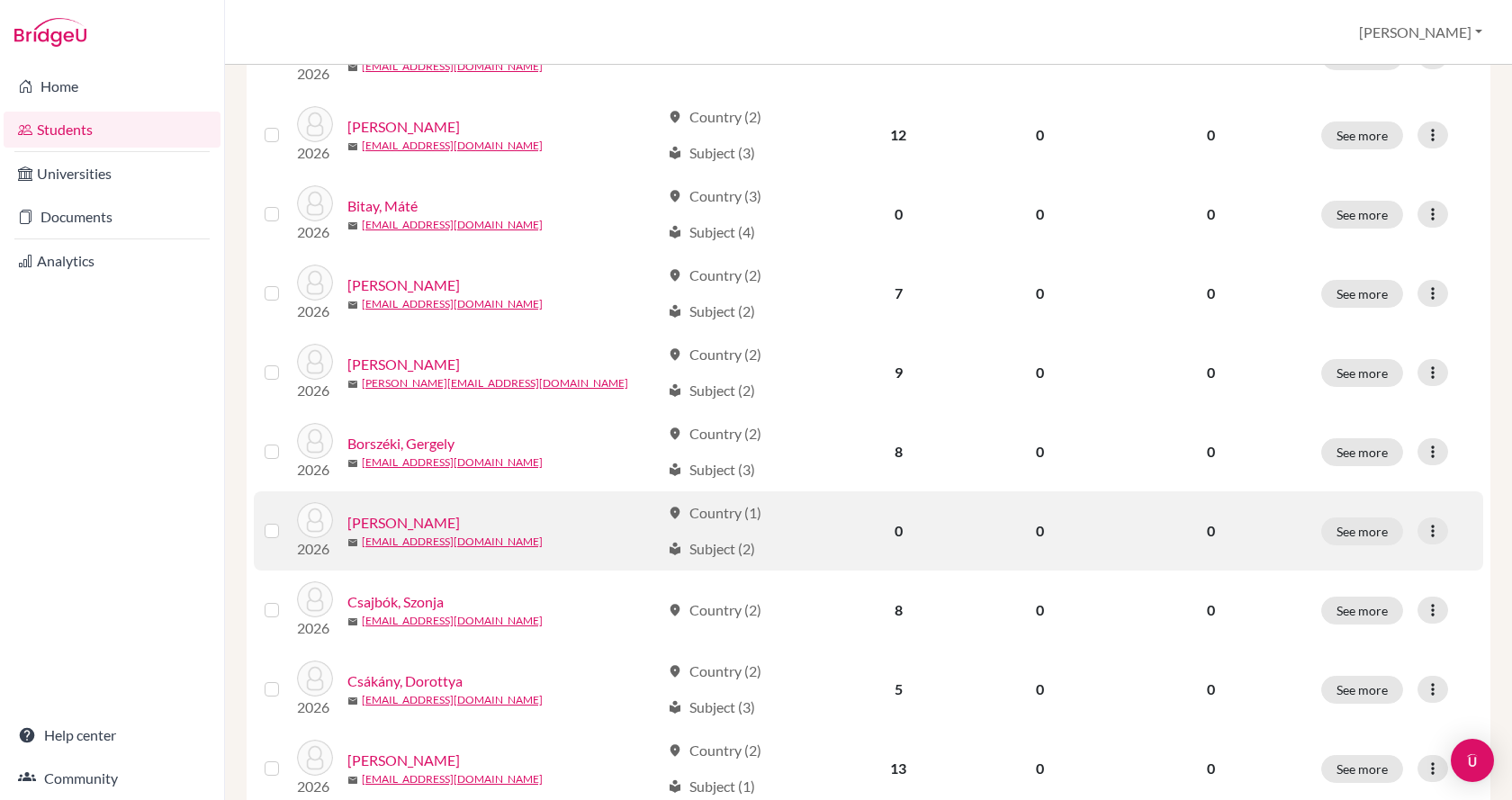
click at [424, 512] on div "Bui, Hoa" at bounding box center [504, 523] width 313 height 22
click at [389, 519] on link "Bui, Hoa" at bounding box center [404, 523] width 112 height 22
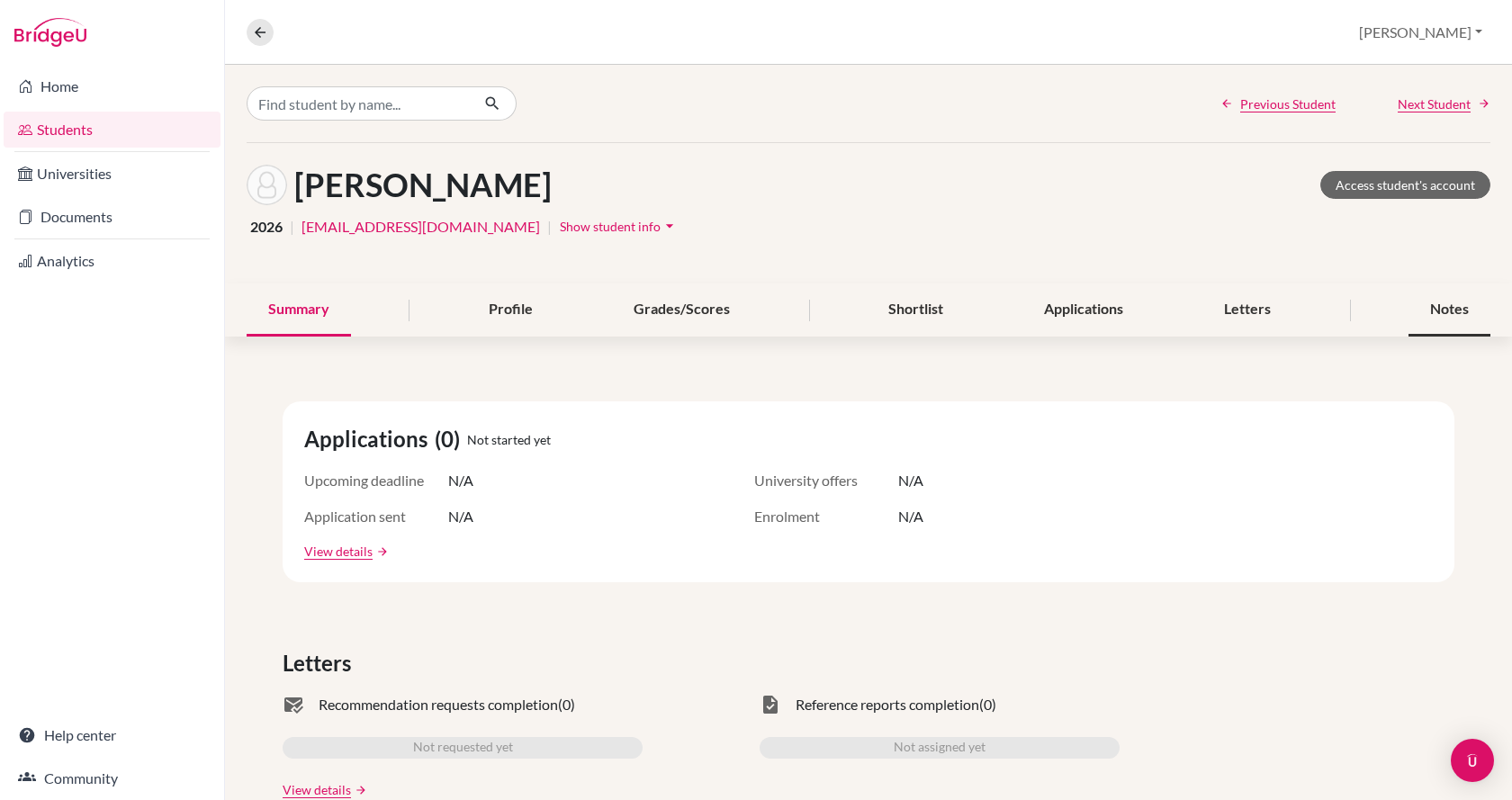
click at [1436, 313] on div "Notes" at bounding box center [1449, 310] width 82 height 53
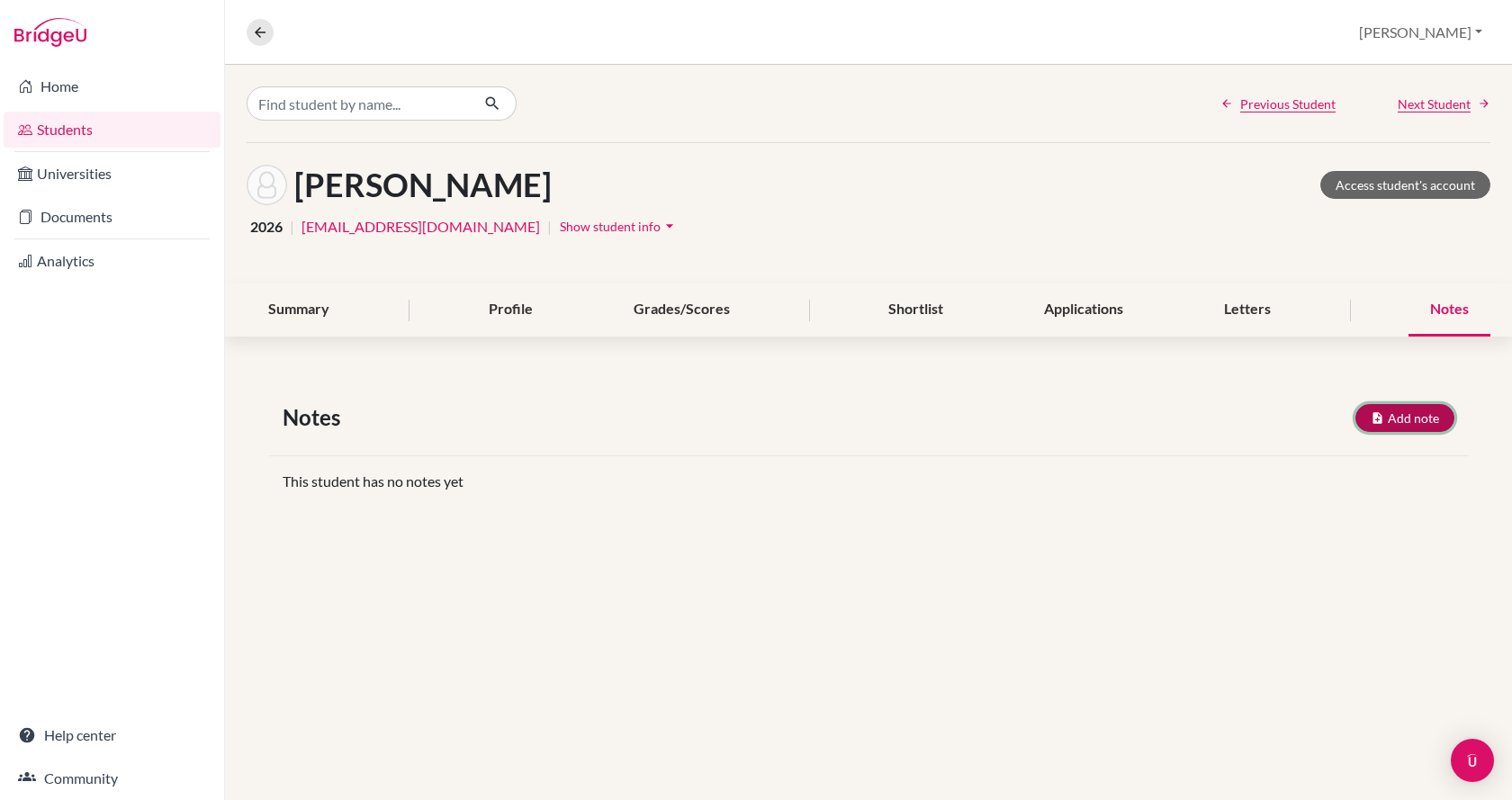
click at [1428, 421] on button "Add note" at bounding box center [1405, 418] width 99 height 28
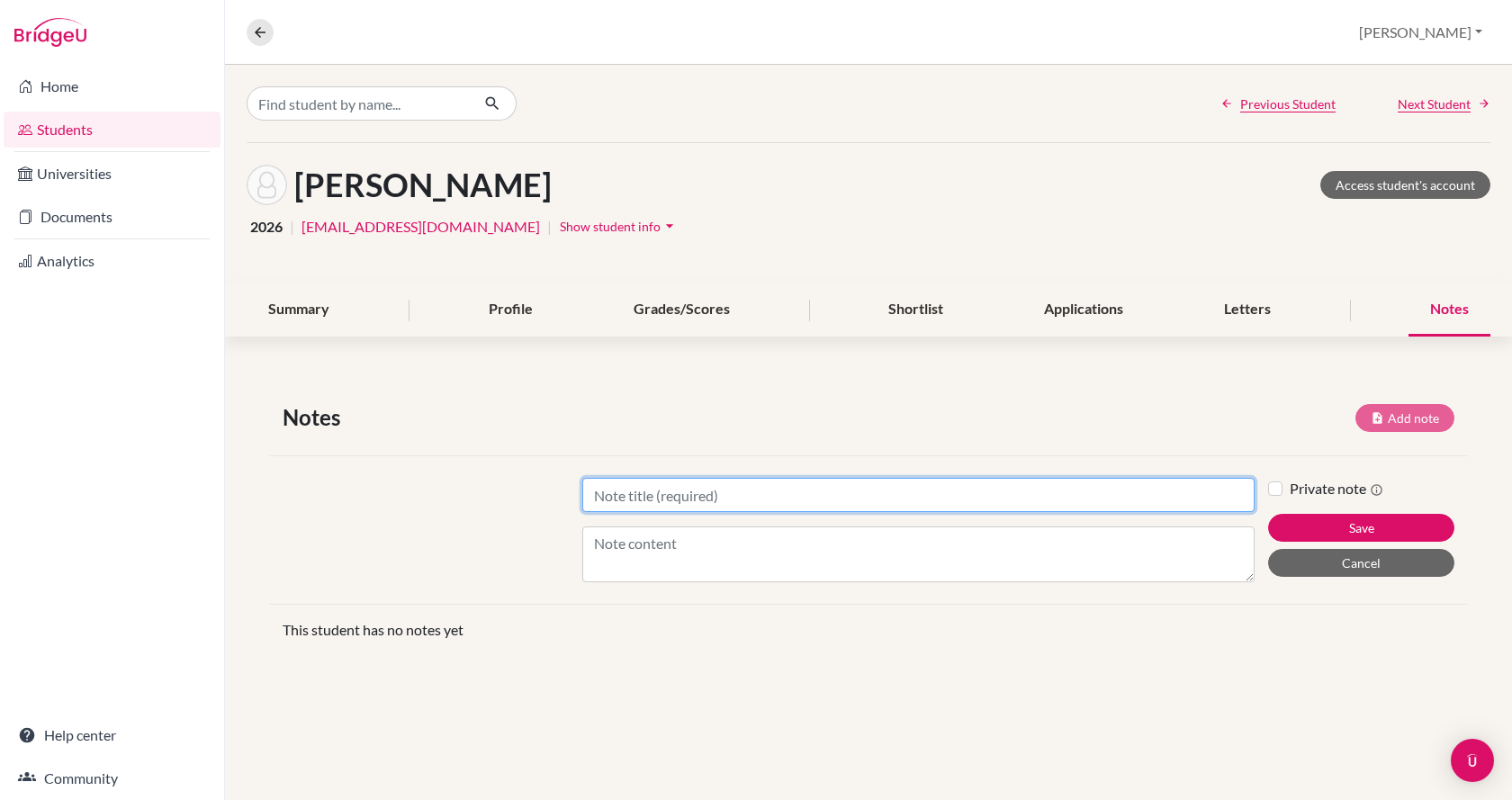
click at [980, 498] on input "Title" at bounding box center [919, 496] width 672 height 34
type input "Y"
type input "UCM"
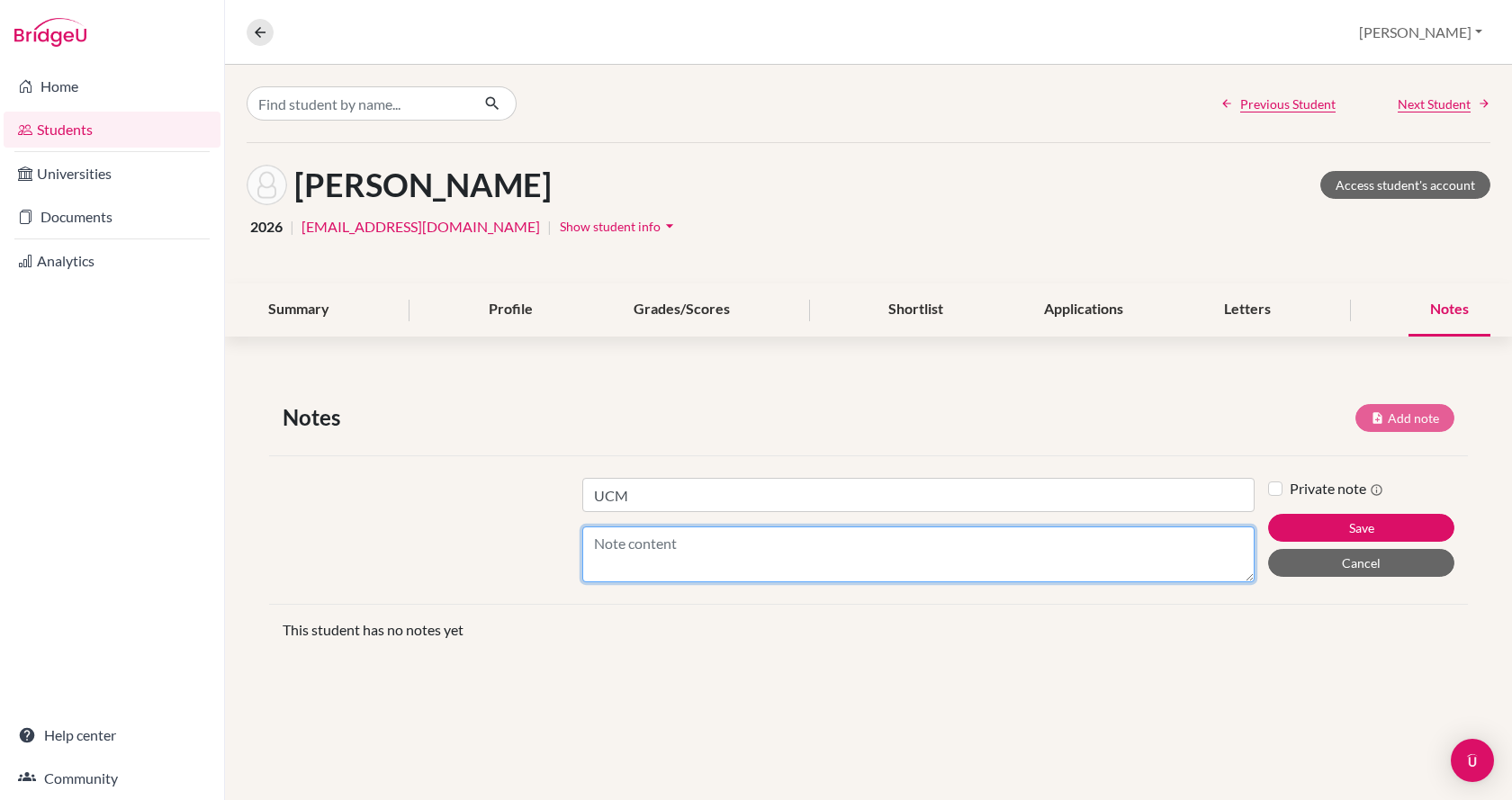
click at [823, 555] on textarea "Content" at bounding box center [919, 554] width 672 height 56
click at [980, 539] on textarea "Math 86, Lit 79, History 78, English HL - 49, Biology HL 60," at bounding box center [919, 554] width 672 height 56
click at [968, 543] on textarea "Math 86, Lit 79, History 78, English HL - 49, Biology HL 60," at bounding box center [919, 554] width 672 height 56
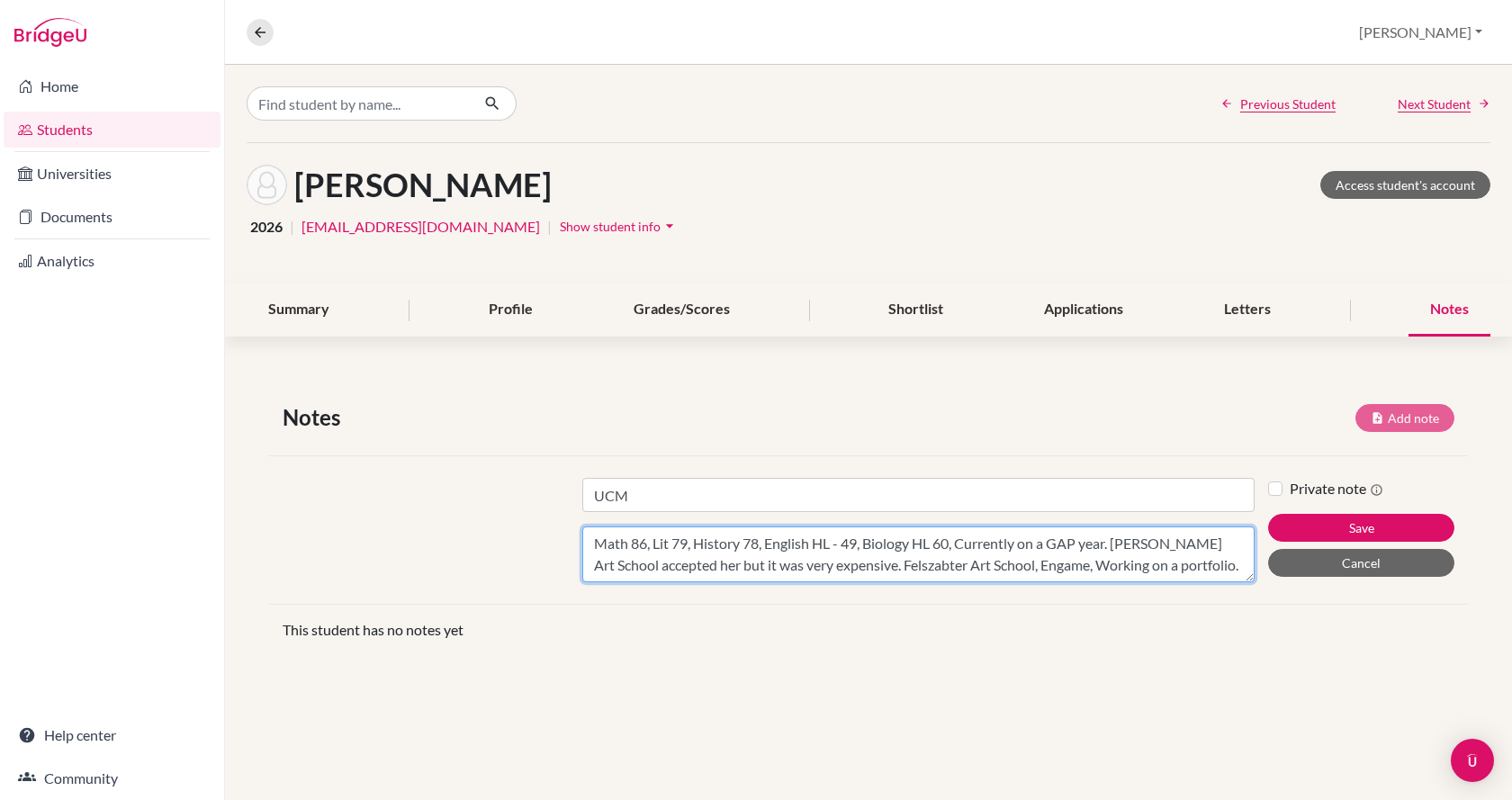
type textarea "Math 86, Lit 79, History 78, English HL - 49, Biology HL 60, Currently on a GAP…"
